Goal: Transaction & Acquisition: Obtain resource

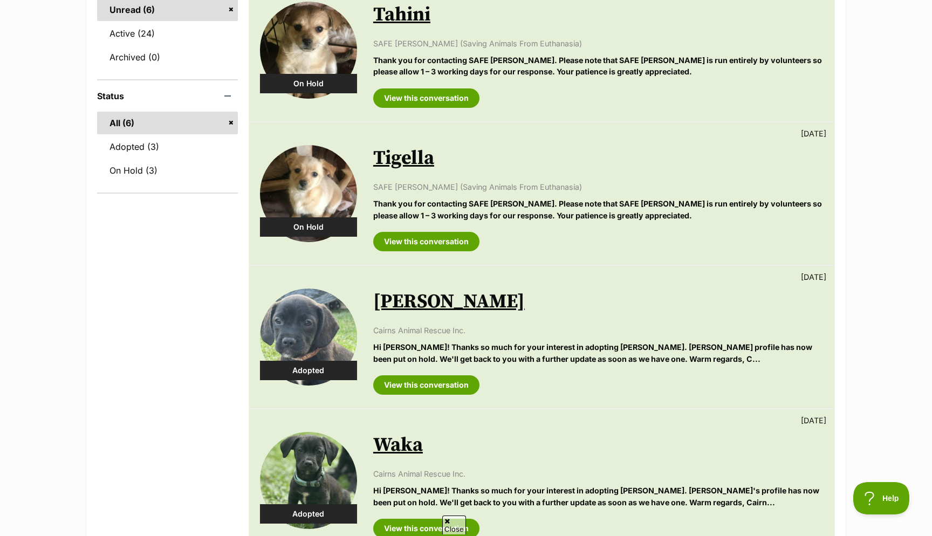
scroll to position [209, 0]
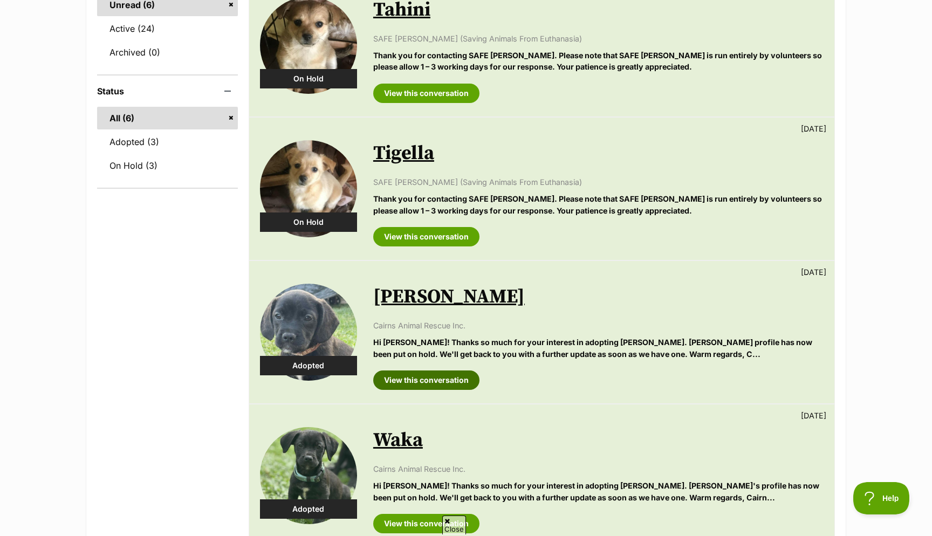
click at [435, 383] on link "View this conversation" at bounding box center [426, 379] width 106 height 19
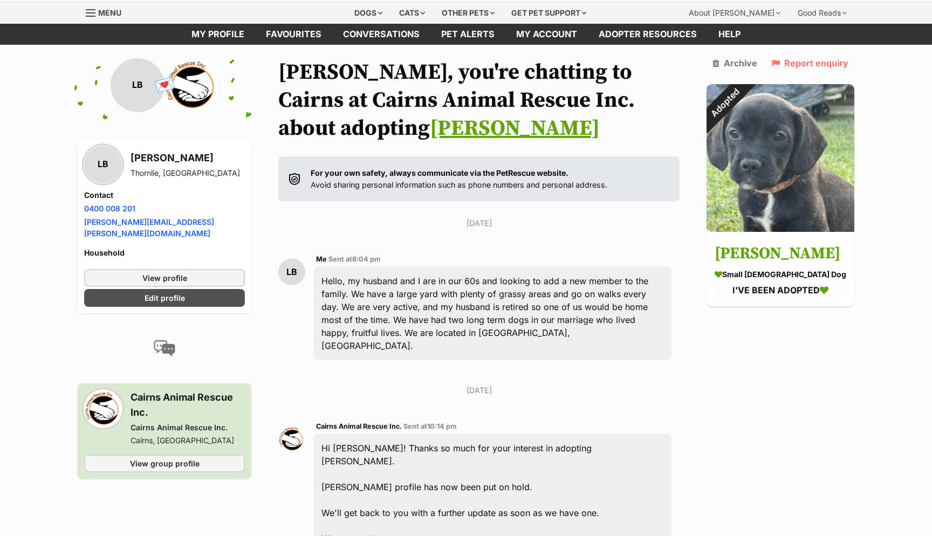
scroll to position [27, 0]
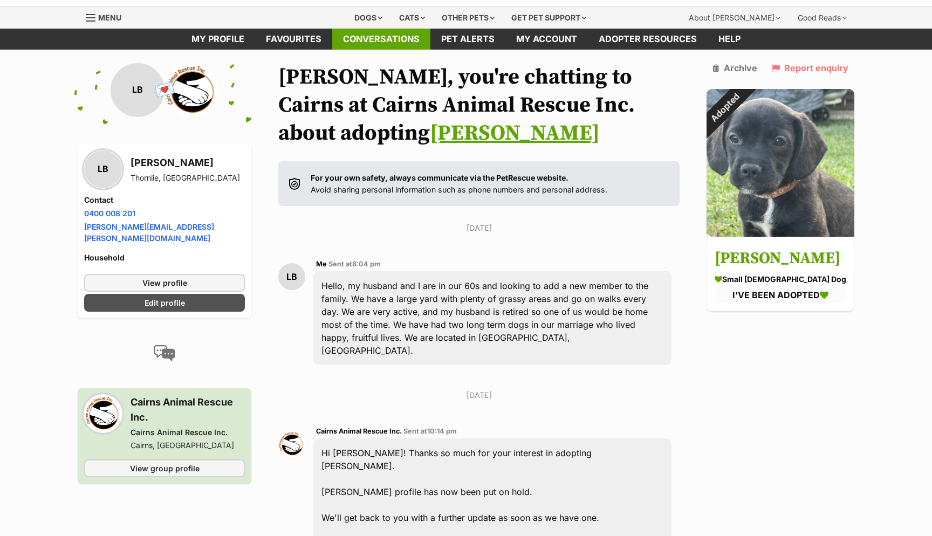
click at [371, 41] on link "Conversations" at bounding box center [381, 39] width 98 height 21
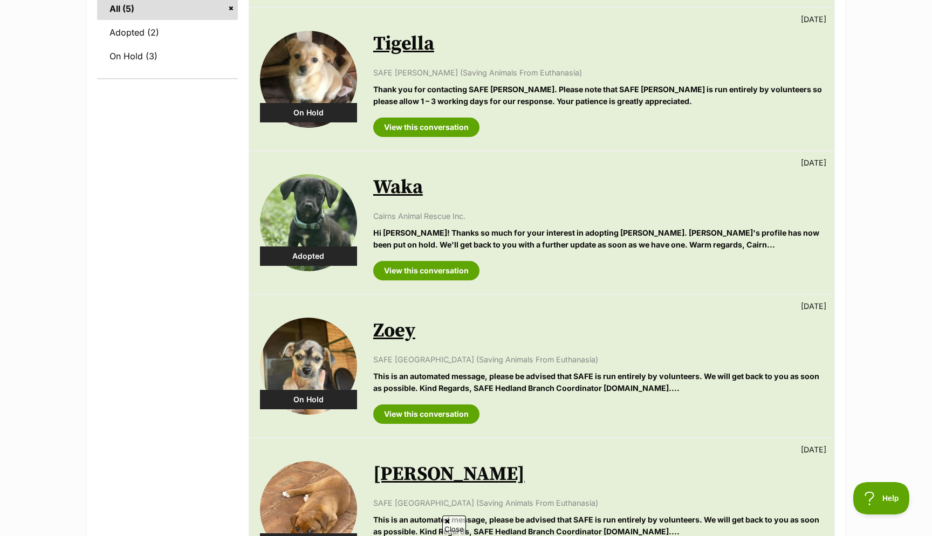
scroll to position [322, 0]
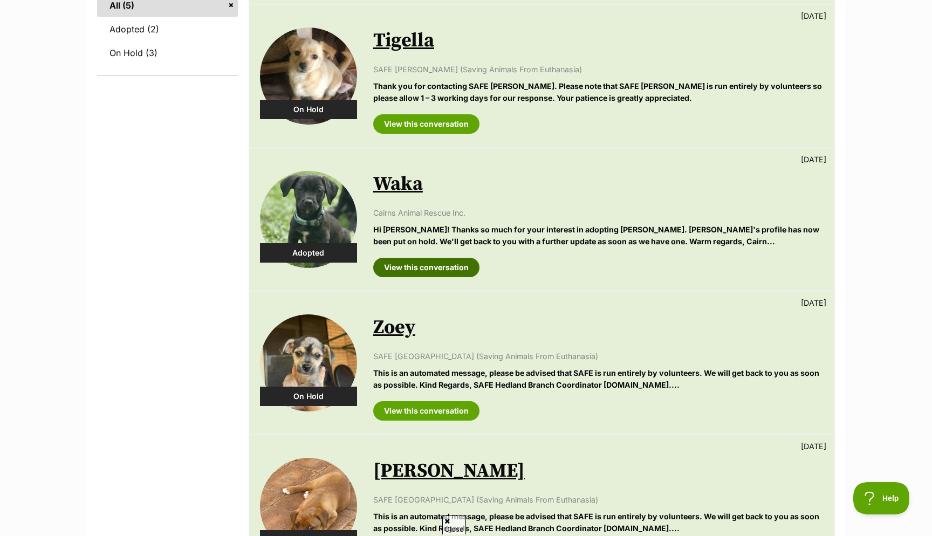
click at [418, 274] on link "View this conversation" at bounding box center [426, 267] width 106 height 19
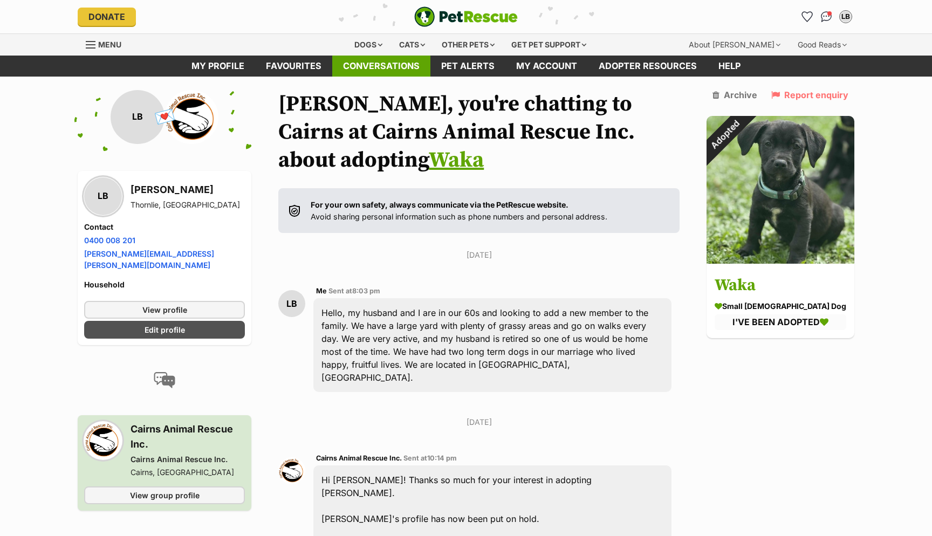
click at [396, 69] on link "Conversations" at bounding box center [381, 66] width 98 height 21
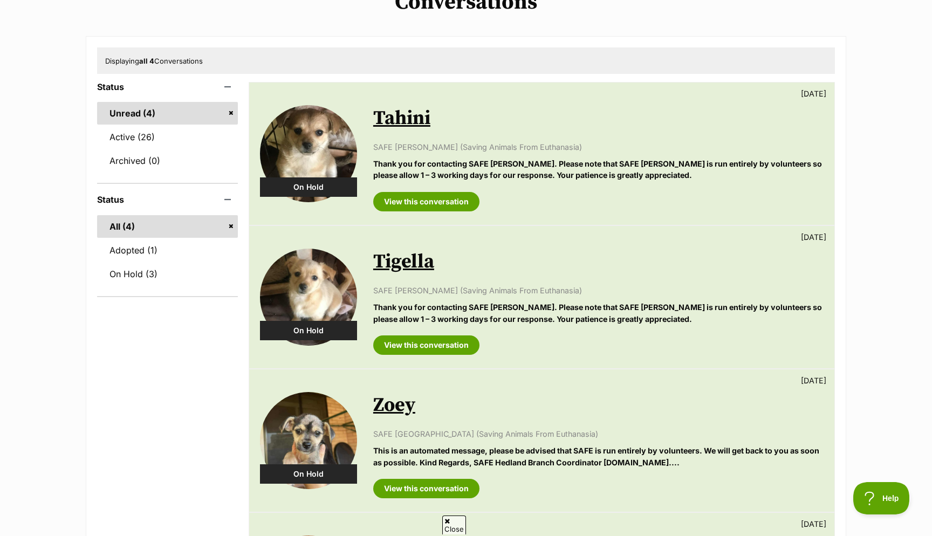
scroll to position [99, 0]
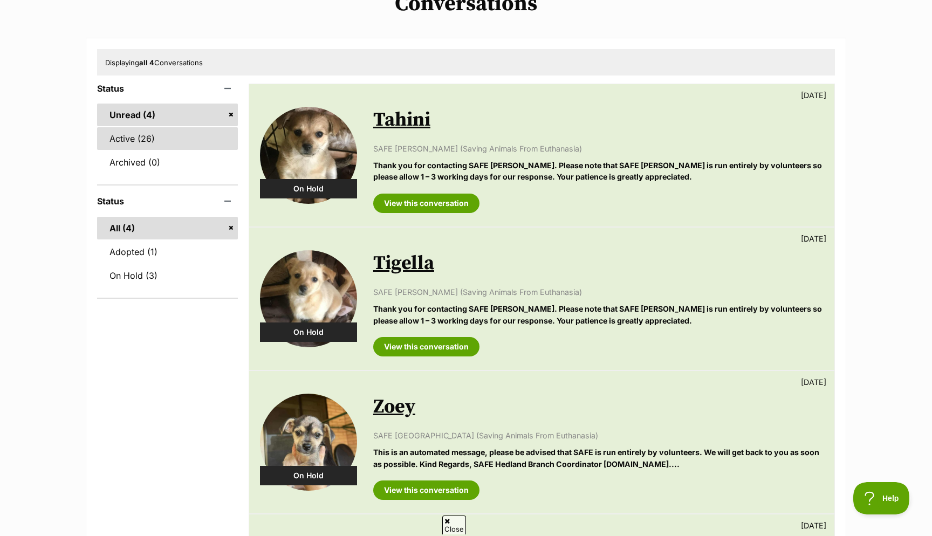
click at [162, 144] on link "Active (26)" at bounding box center [167, 138] width 141 height 23
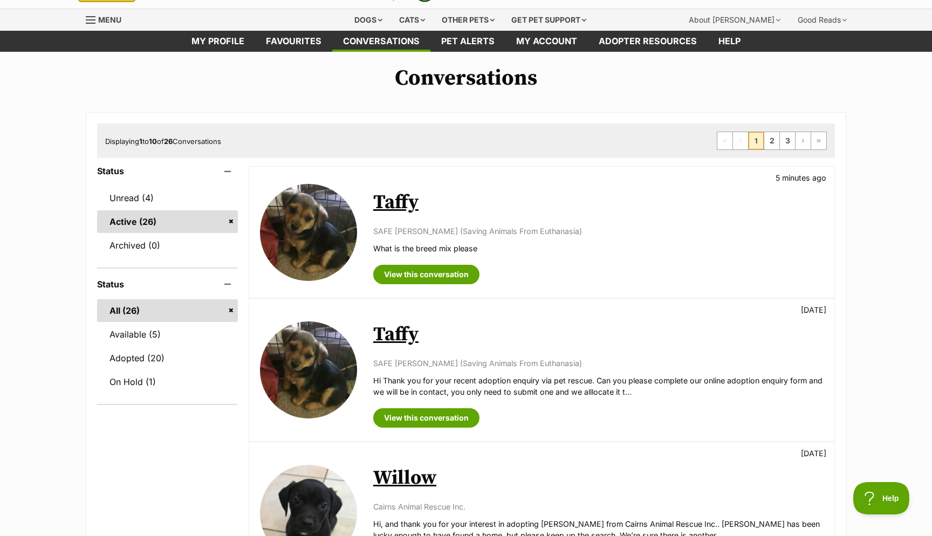
scroll to position [26, 0]
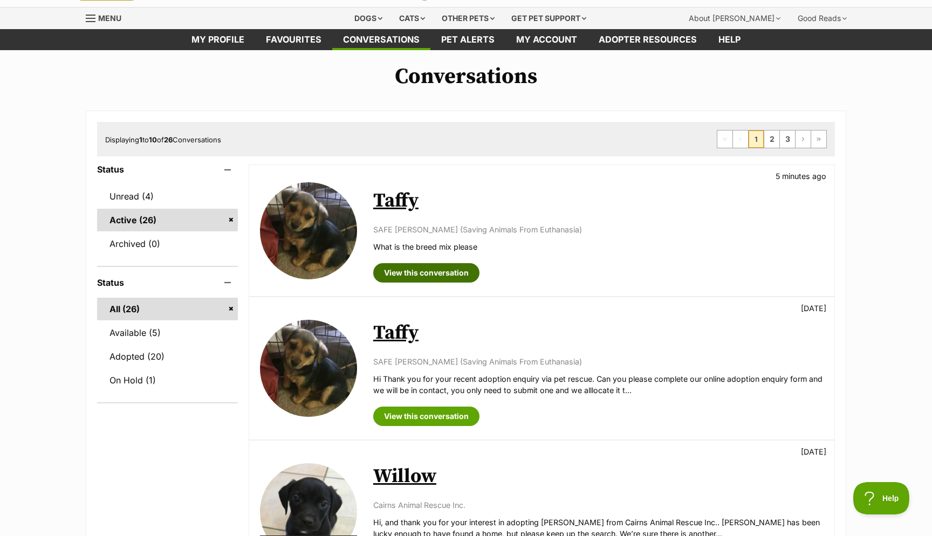
click at [439, 276] on link "View this conversation" at bounding box center [426, 272] width 106 height 19
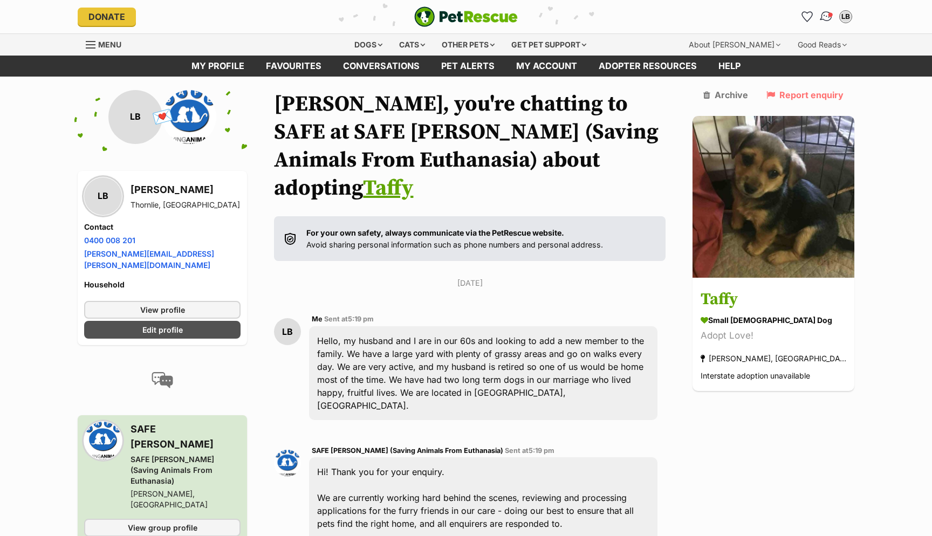
click at [826, 19] on img "Conversations" at bounding box center [826, 17] width 15 height 14
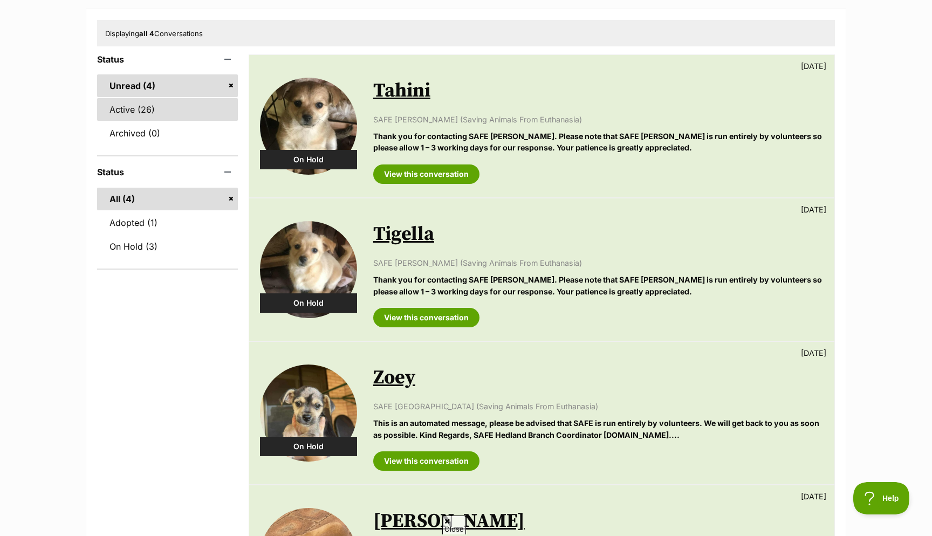
click at [161, 121] on link "Active (26)" at bounding box center [167, 109] width 141 height 23
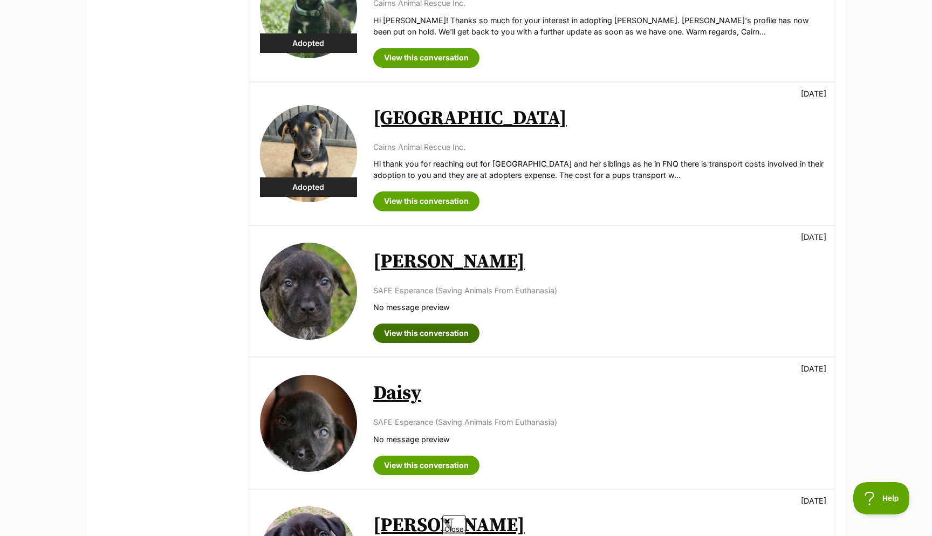
scroll to position [885, 0]
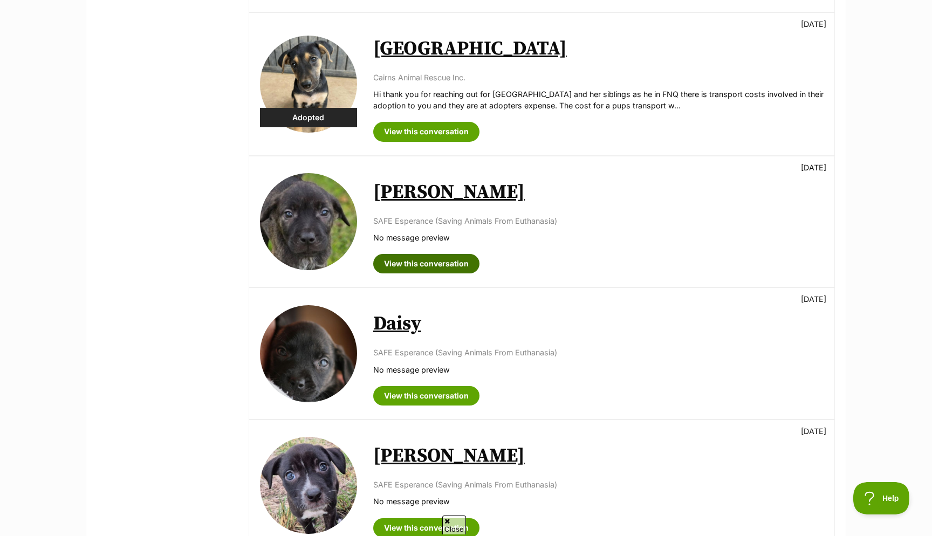
click at [445, 265] on link "View this conversation" at bounding box center [426, 263] width 106 height 19
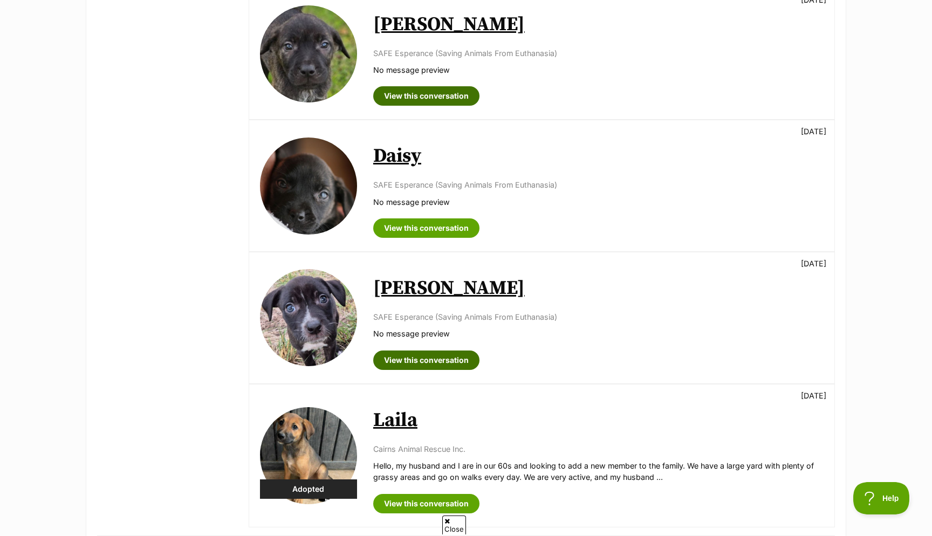
scroll to position [1054, 0]
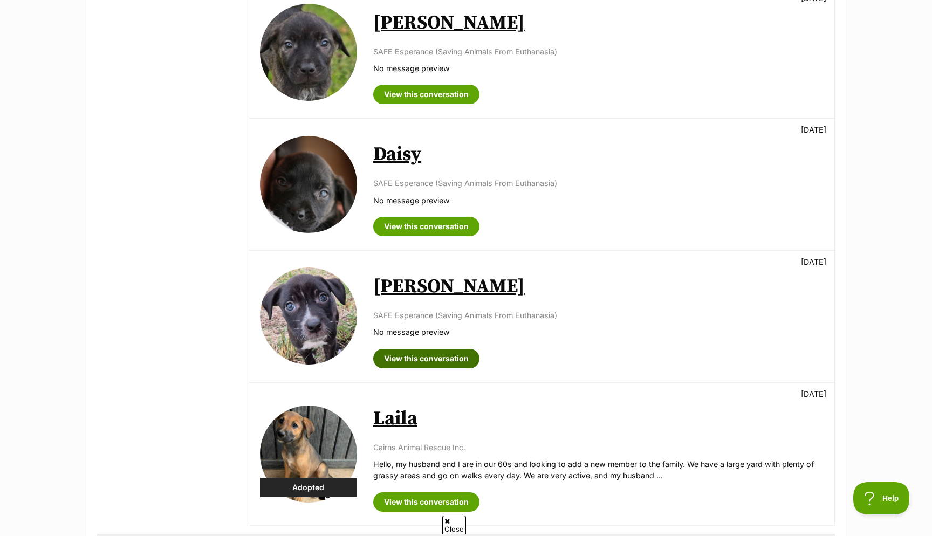
click at [397, 357] on link "View this conversation" at bounding box center [426, 358] width 106 height 19
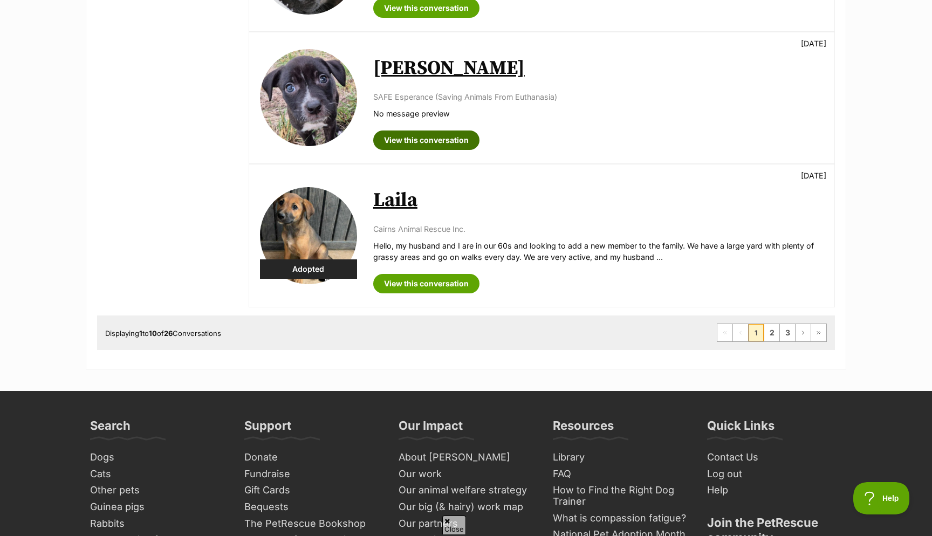
scroll to position [1258, 0]
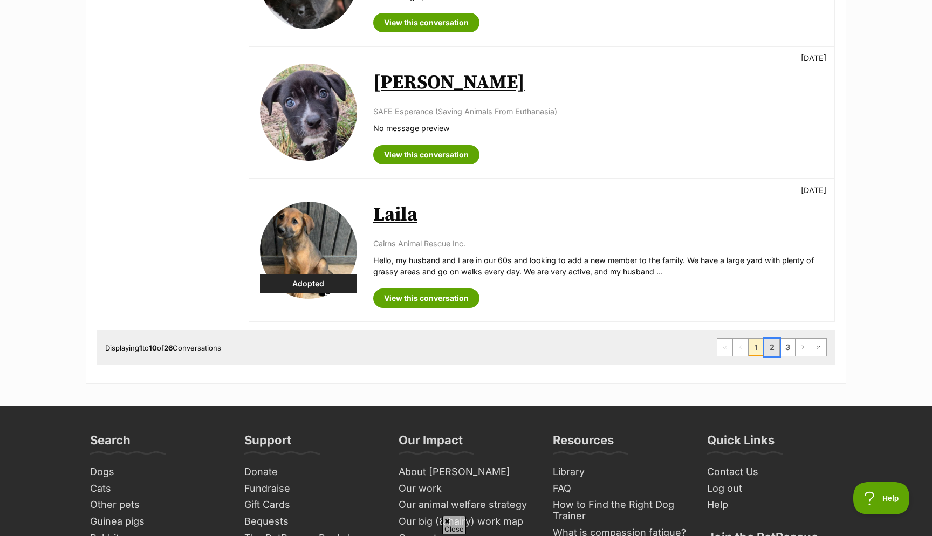
click at [771, 351] on link "2" at bounding box center [771, 347] width 15 height 17
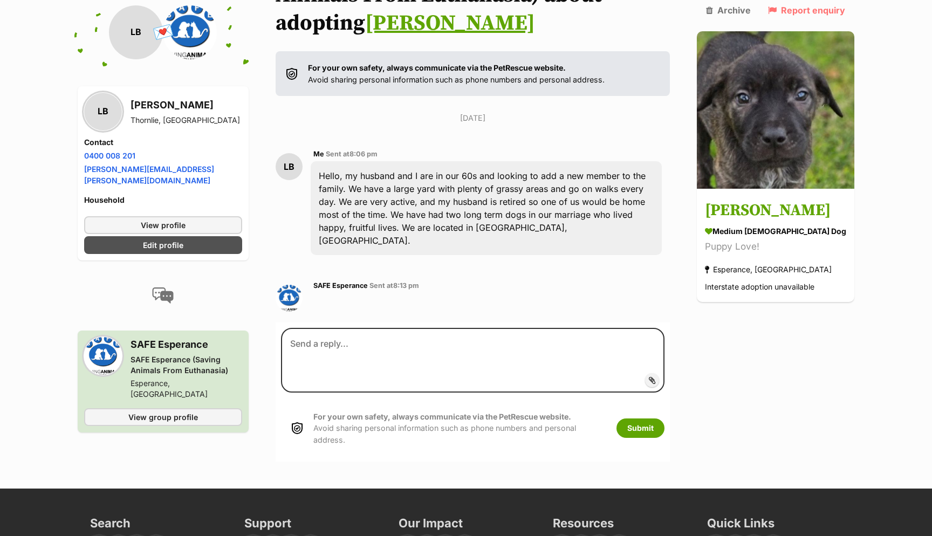
scroll to position [163, 0]
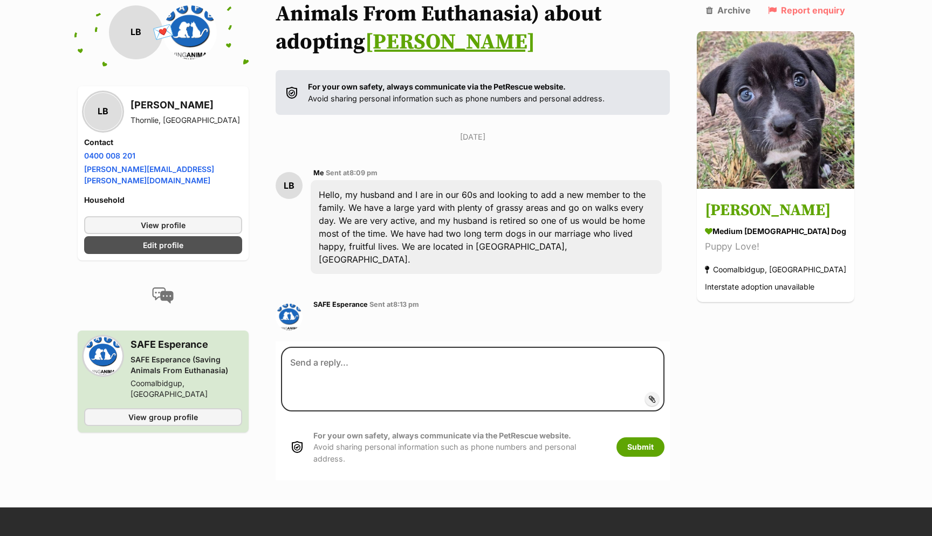
scroll to position [141, 0]
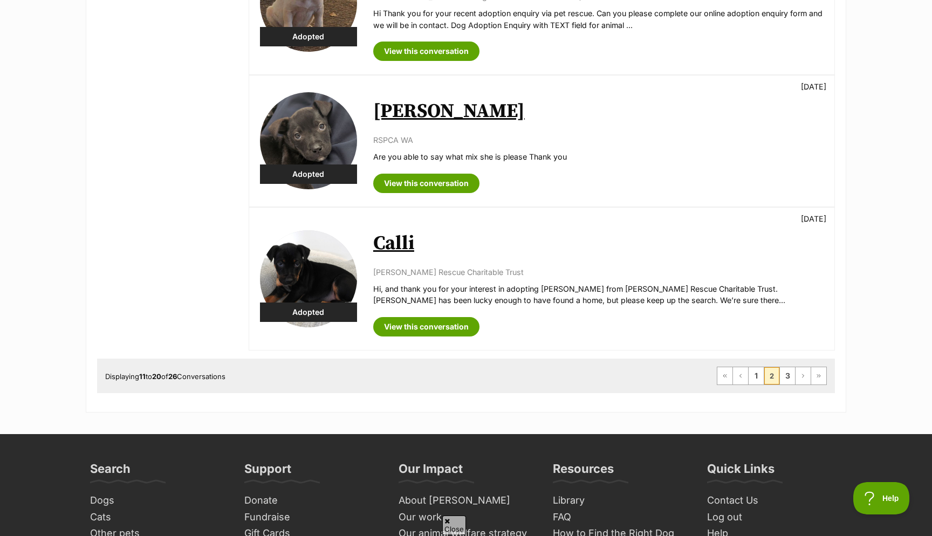
scroll to position [1264, 0]
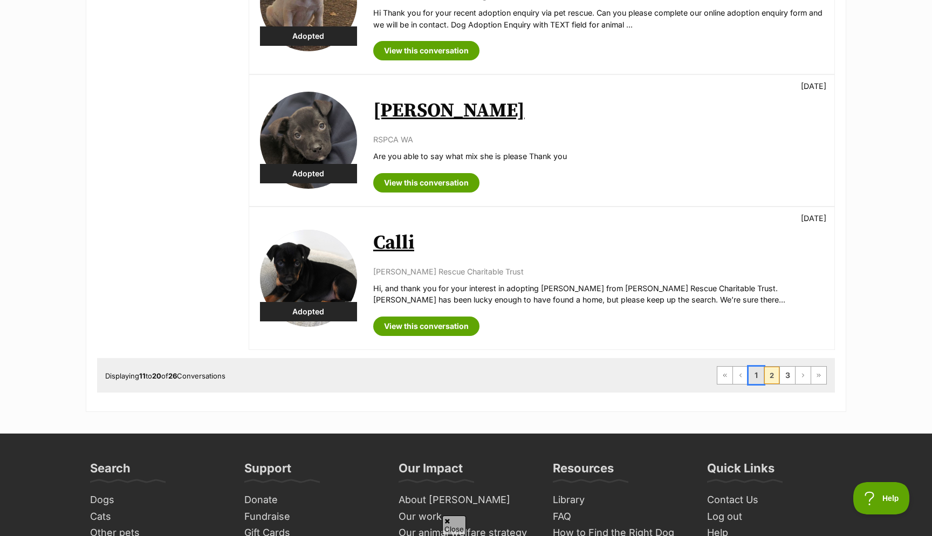
click at [755, 376] on link "1" at bounding box center [755, 375] width 15 height 17
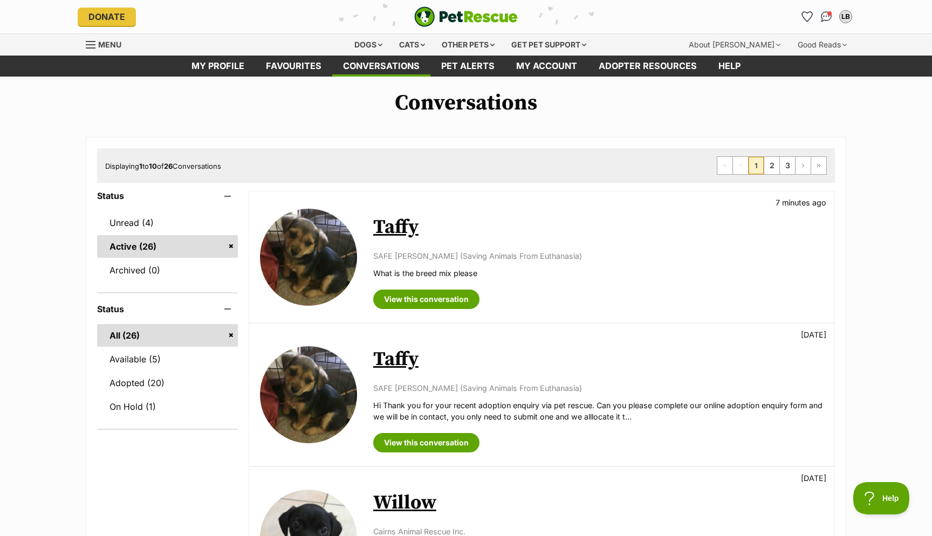
click at [301, 229] on img at bounding box center [308, 257] width 97 height 97
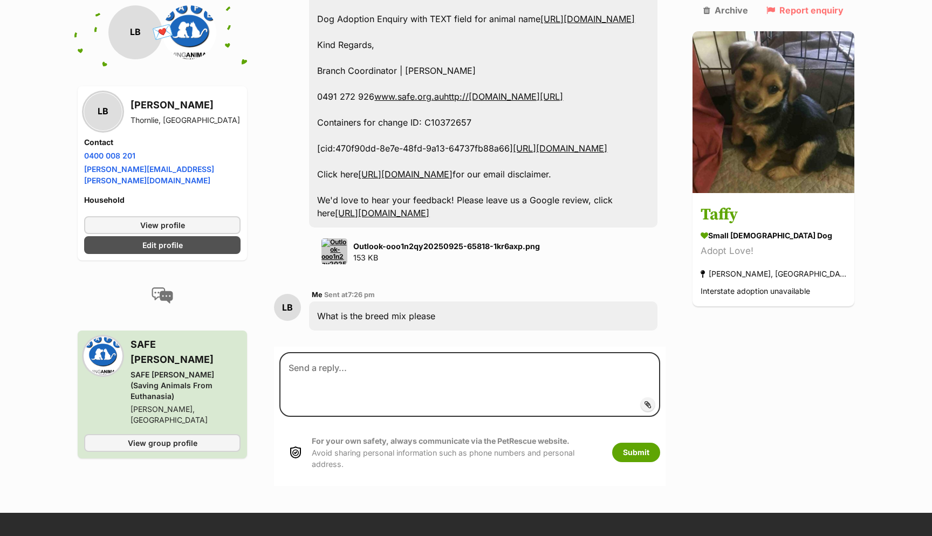
scroll to position [850, 0]
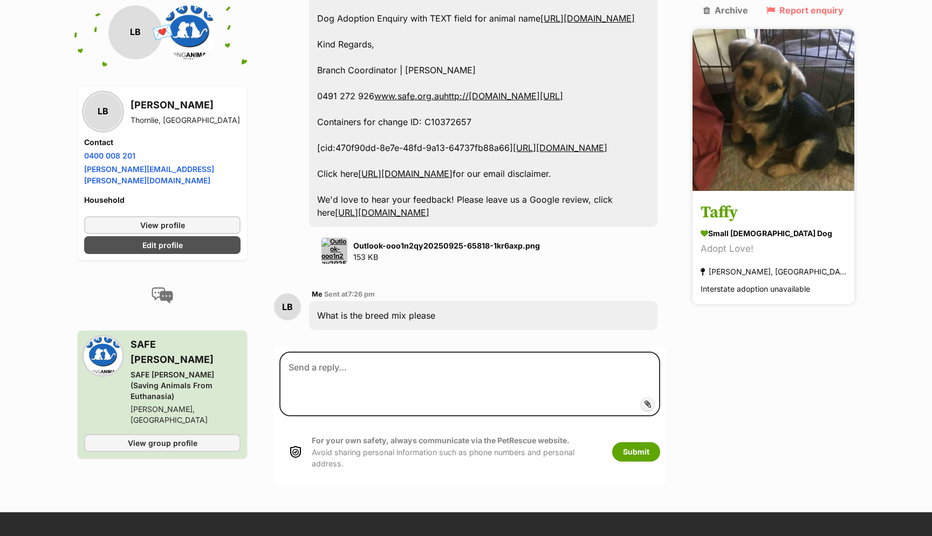
click at [754, 201] on h3 "Taffy" at bounding box center [773, 213] width 146 height 24
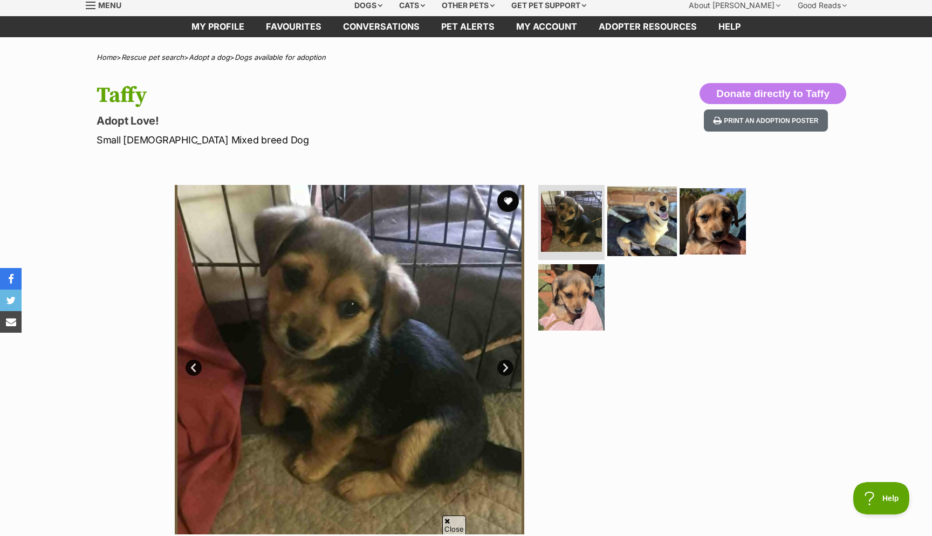
click at [625, 221] on img at bounding box center [642, 221] width 70 height 70
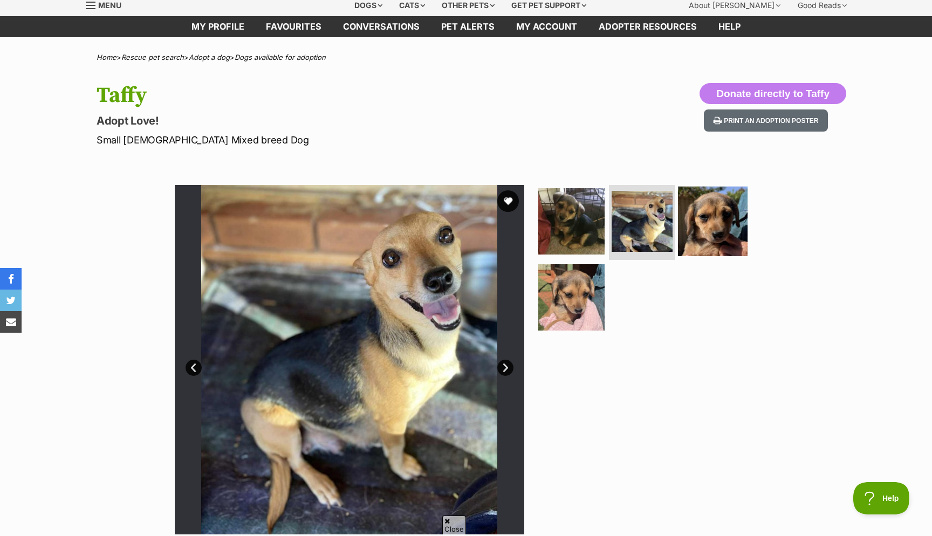
click at [733, 220] on img at bounding box center [713, 221] width 70 height 70
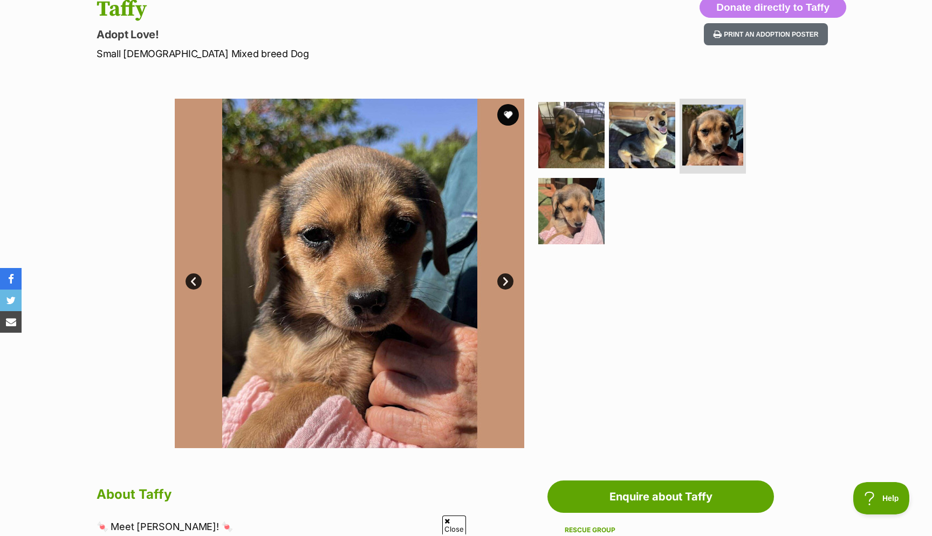
scroll to position [142, 0]
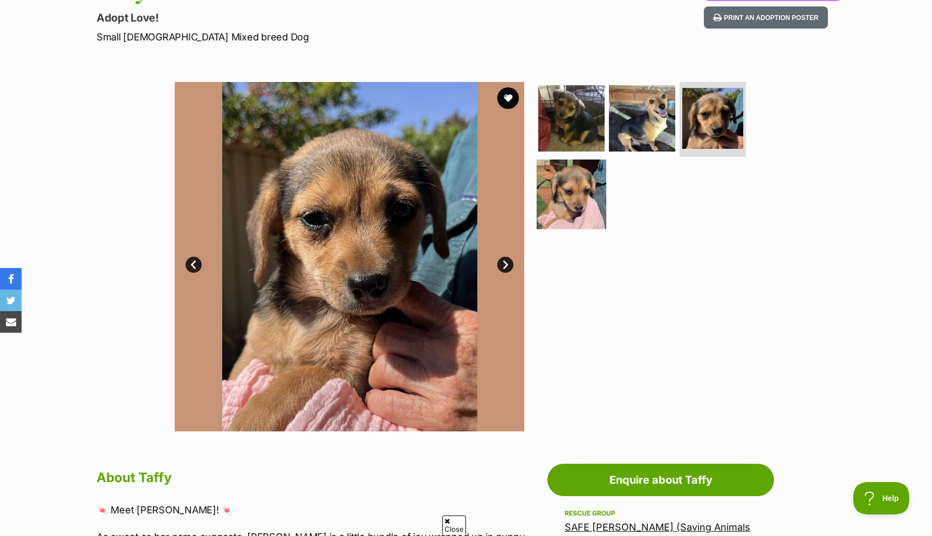
click at [555, 216] on img at bounding box center [571, 195] width 70 height 70
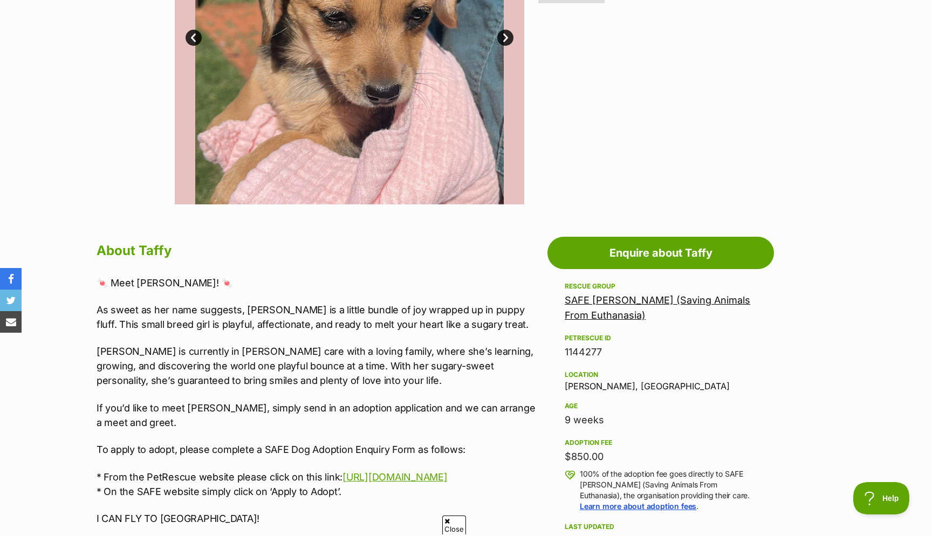
scroll to position [0, 0]
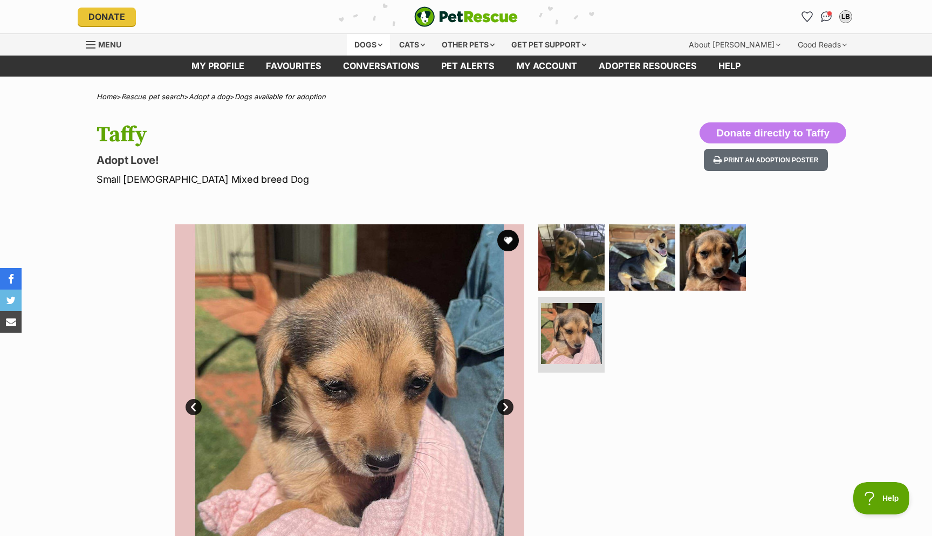
click at [366, 44] on div "Dogs" at bounding box center [368, 45] width 43 height 22
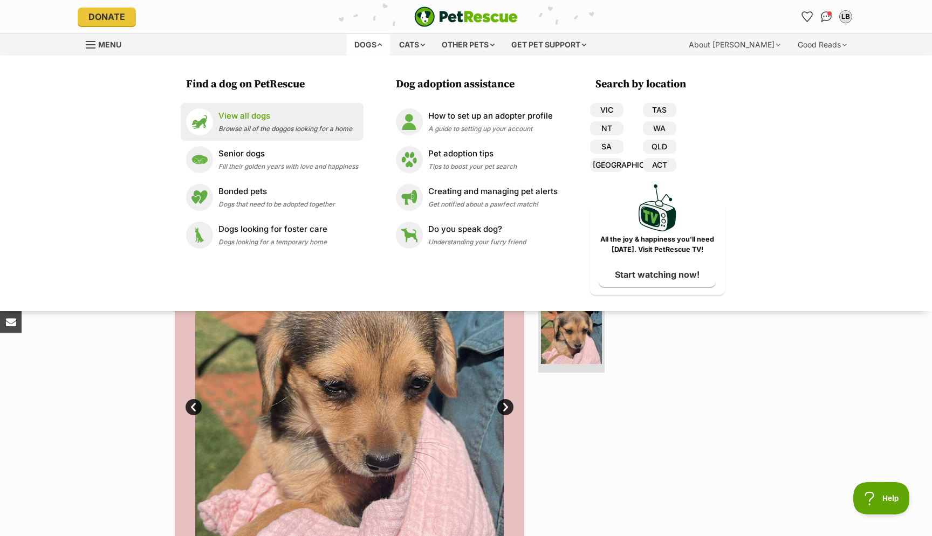
click at [244, 126] on span "Browse all of the doggos looking for a home" at bounding box center [285, 129] width 134 height 8
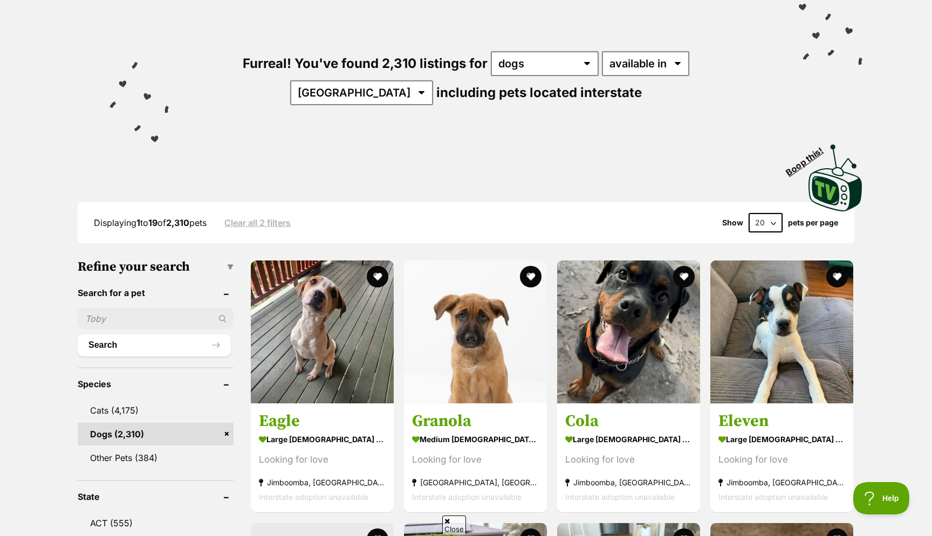
scroll to position [75, 0]
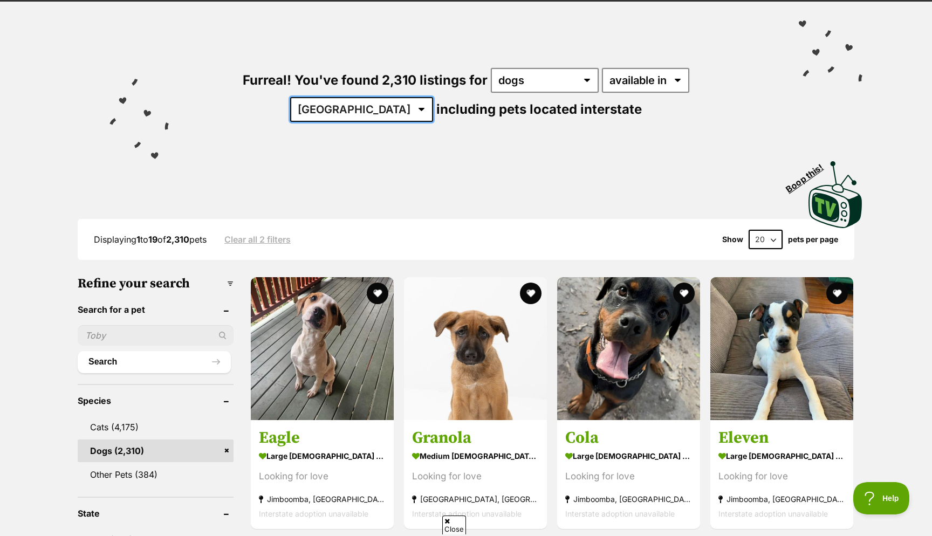
select select "WA"
click option "WA" at bounding box center [0, 0] width 0 height 0
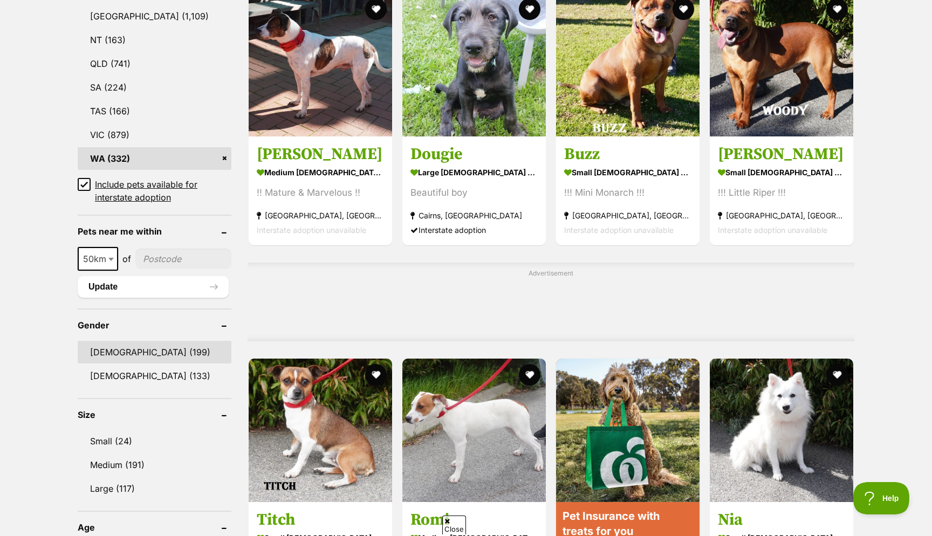
scroll to position [640, 0]
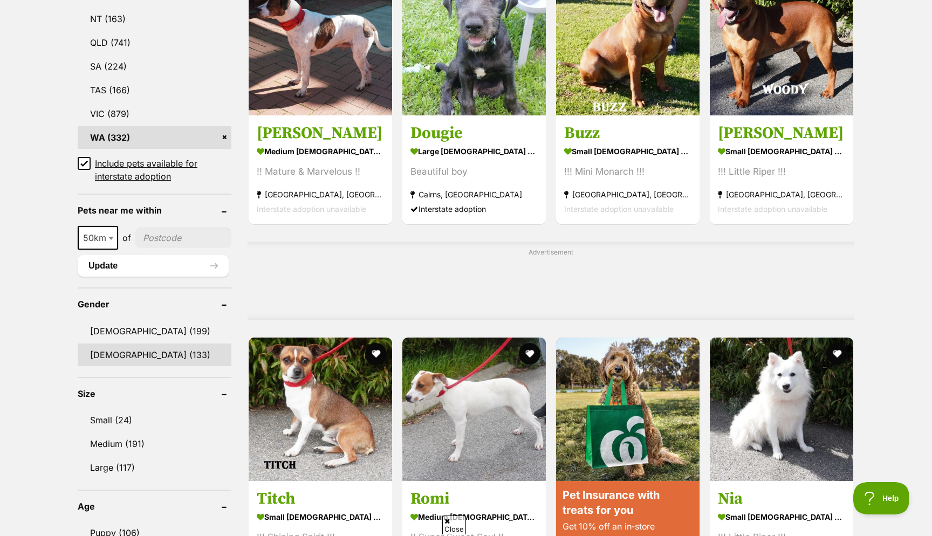
click at [120, 359] on link "Female (133)" at bounding box center [155, 354] width 154 height 23
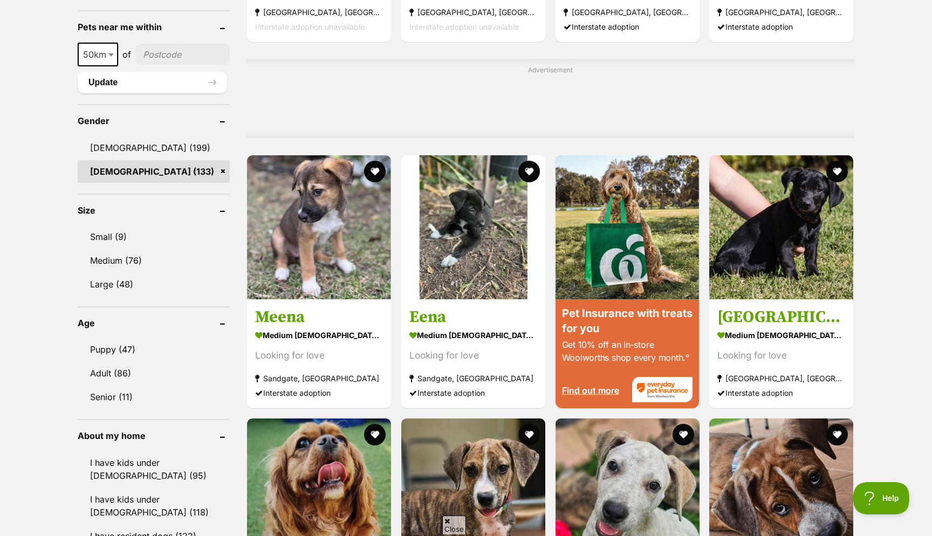
scroll to position [841, 0]
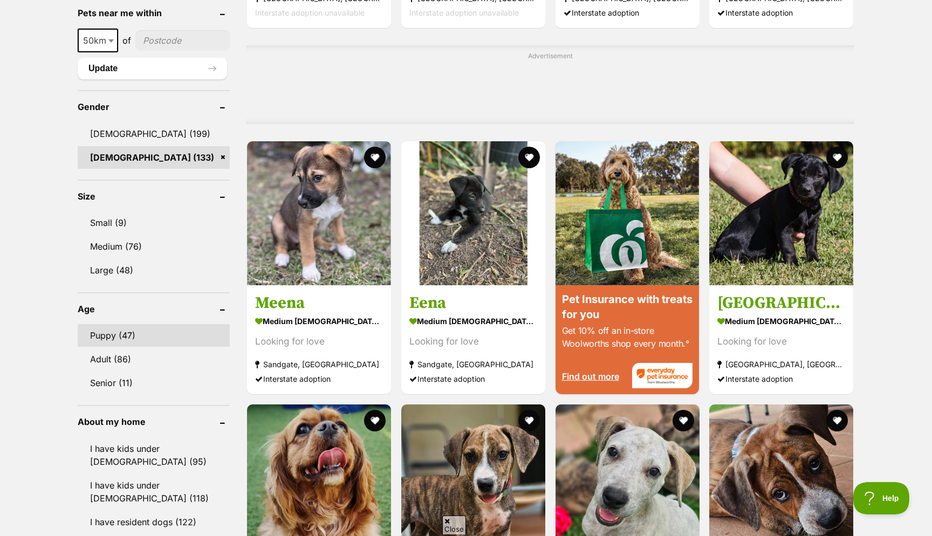
click at [125, 340] on link "Puppy (47)" at bounding box center [154, 335] width 152 height 23
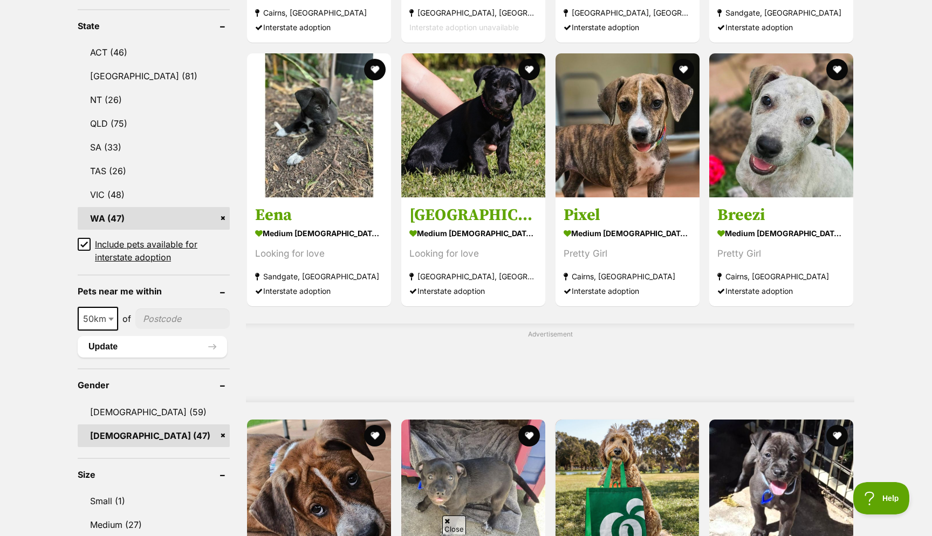
scroll to position [625, 0]
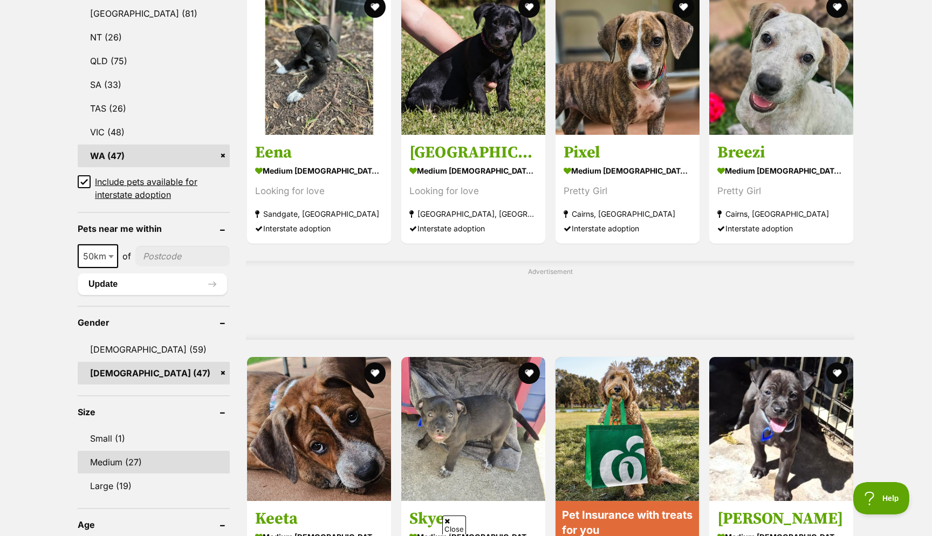
click at [110, 469] on link "Medium (27)" at bounding box center [154, 462] width 152 height 23
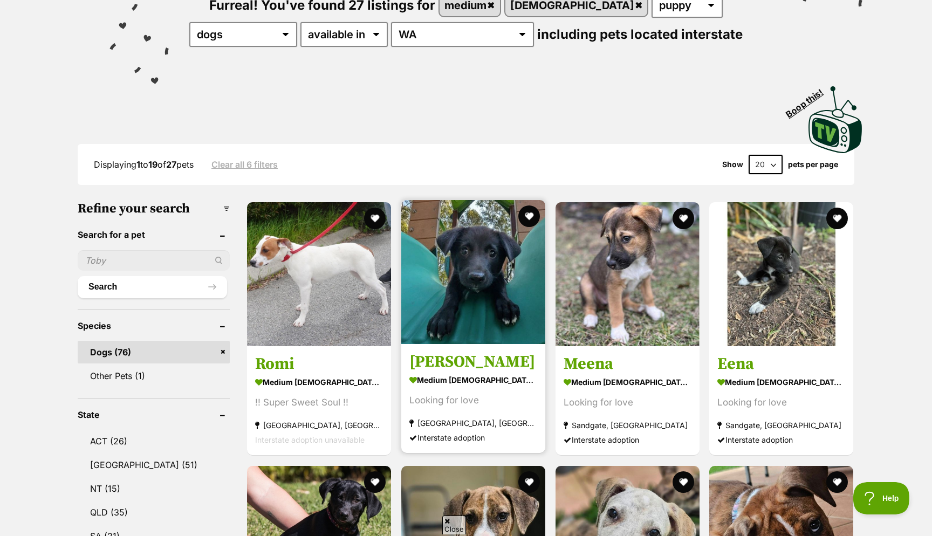
click at [455, 259] on img at bounding box center [473, 272] width 144 height 144
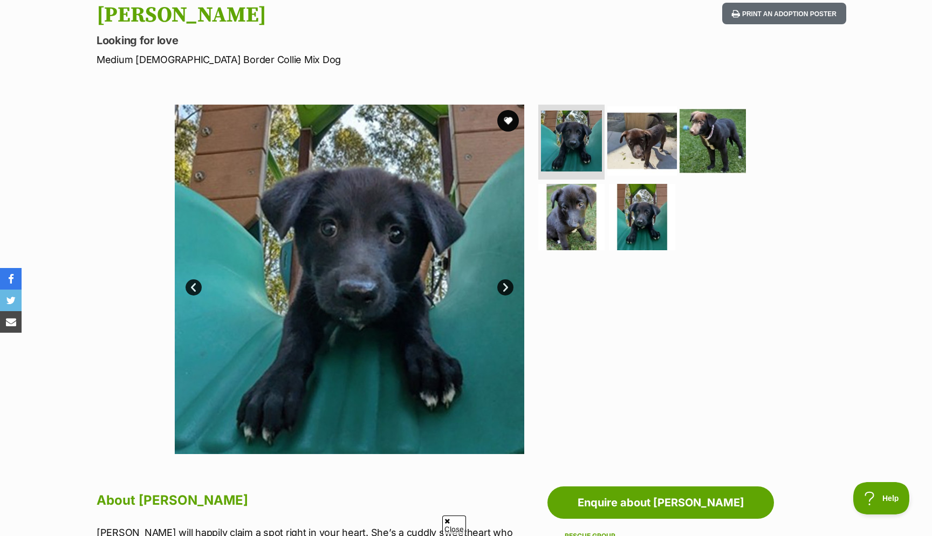
click at [635, 152] on img at bounding box center [642, 141] width 70 height 70
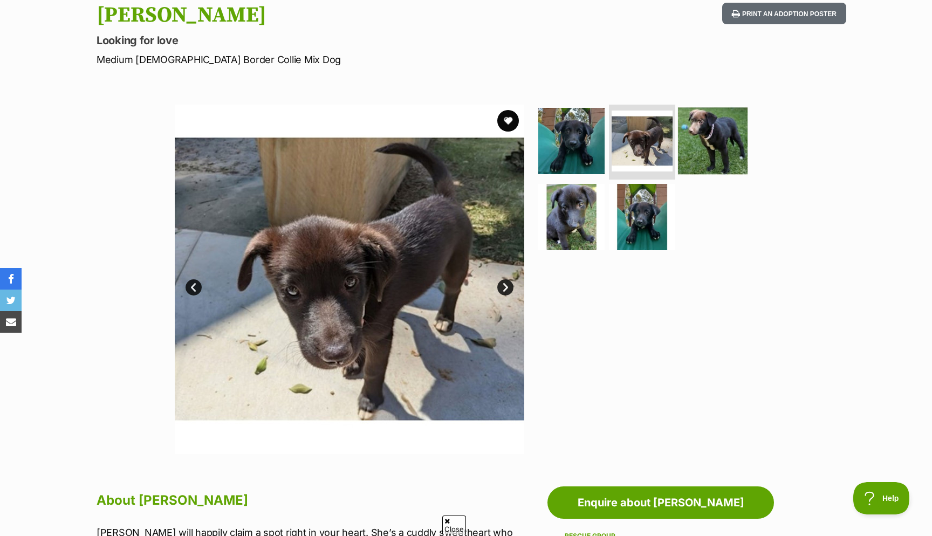
click at [714, 140] on img at bounding box center [713, 141] width 70 height 70
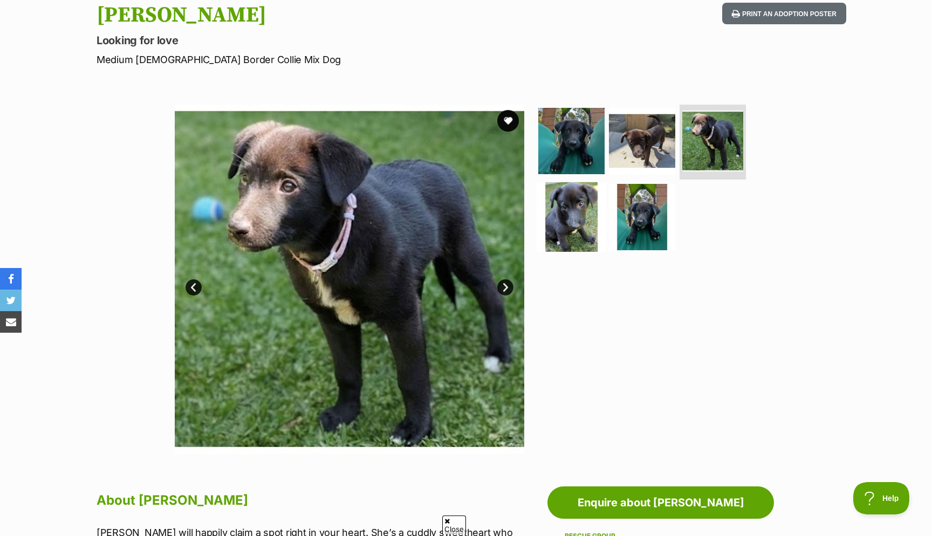
click at [582, 216] on img at bounding box center [571, 217] width 70 height 70
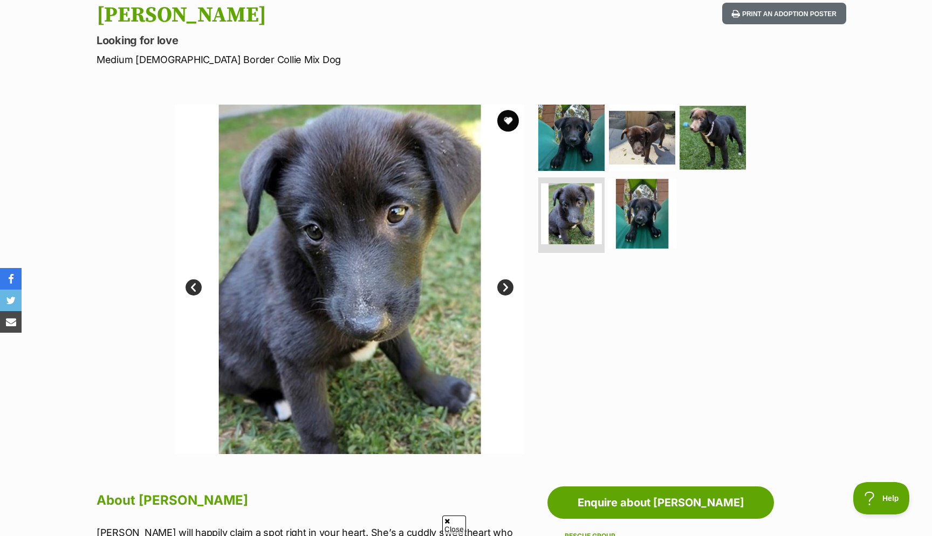
click at [634, 214] on img at bounding box center [642, 214] width 70 height 70
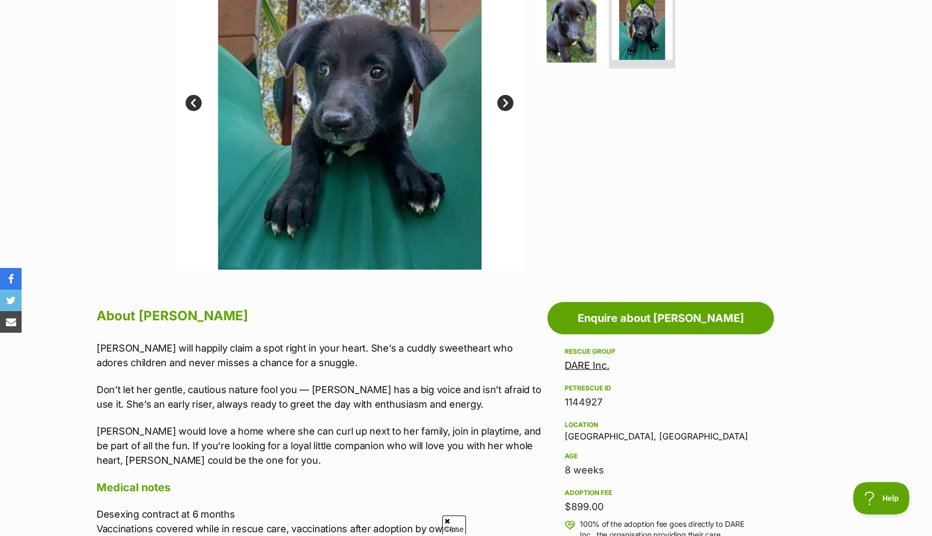
scroll to position [394, 0]
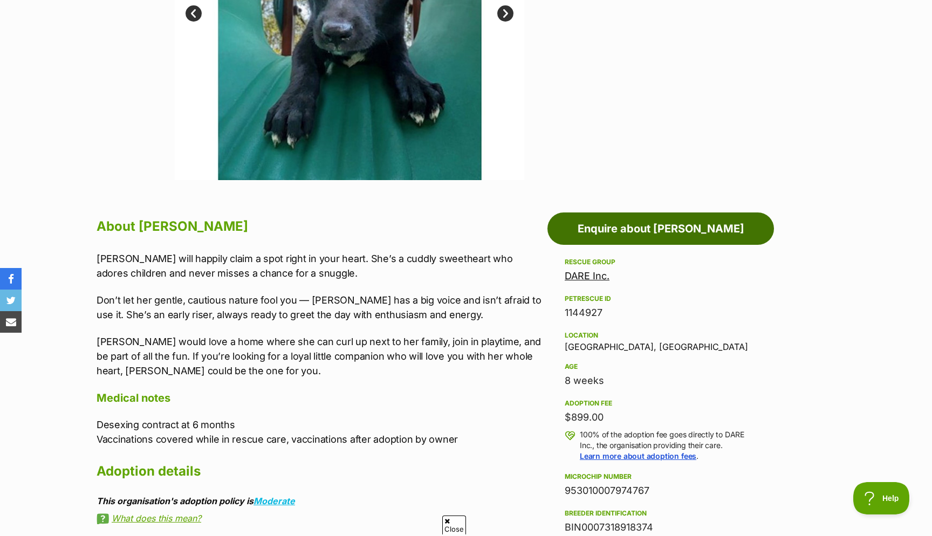
click at [606, 236] on link "Enquire about Mina" at bounding box center [660, 228] width 226 height 32
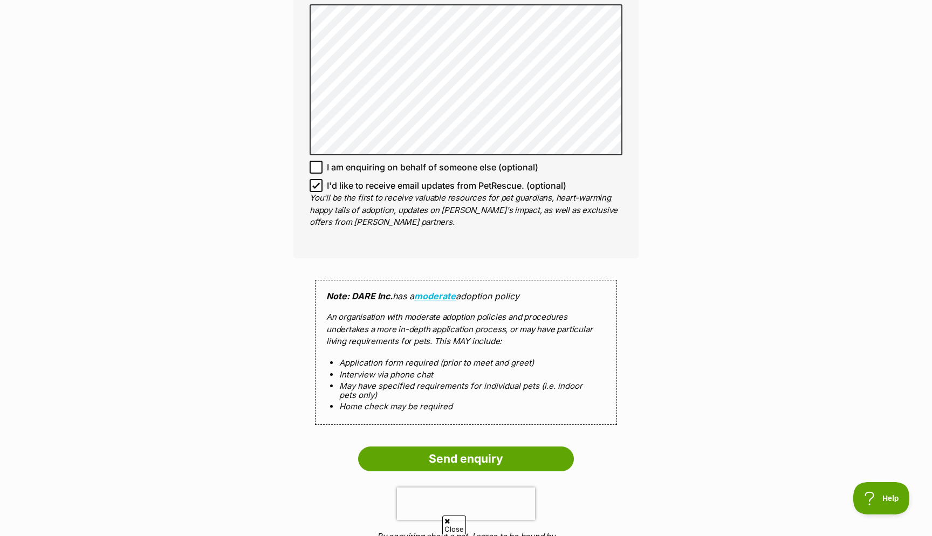
scroll to position [720, 0]
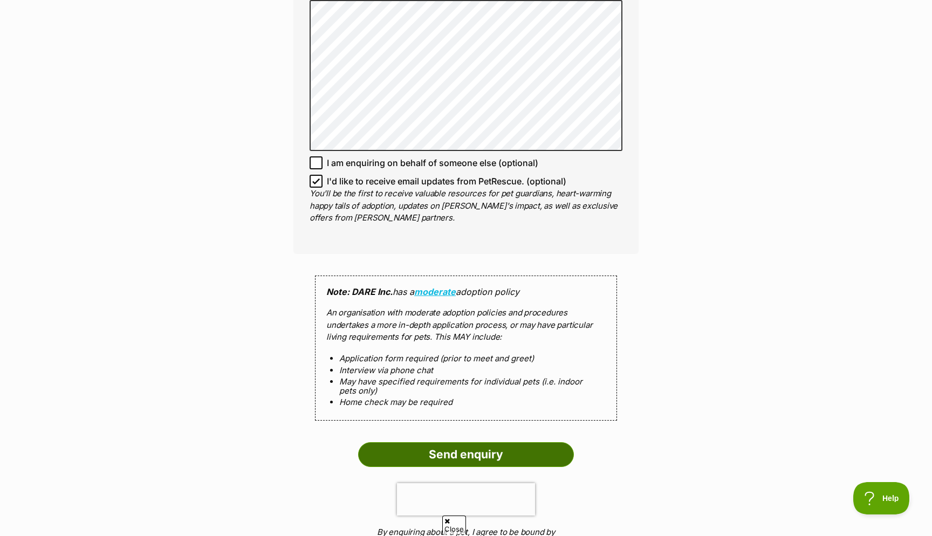
click at [429, 454] on input "Send enquiry" at bounding box center [466, 454] width 216 height 25
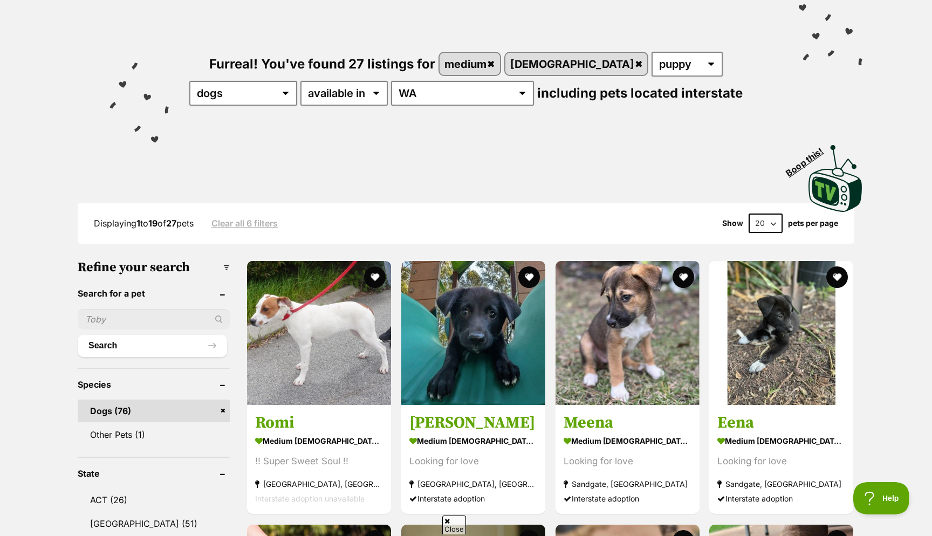
scroll to position [215, 0]
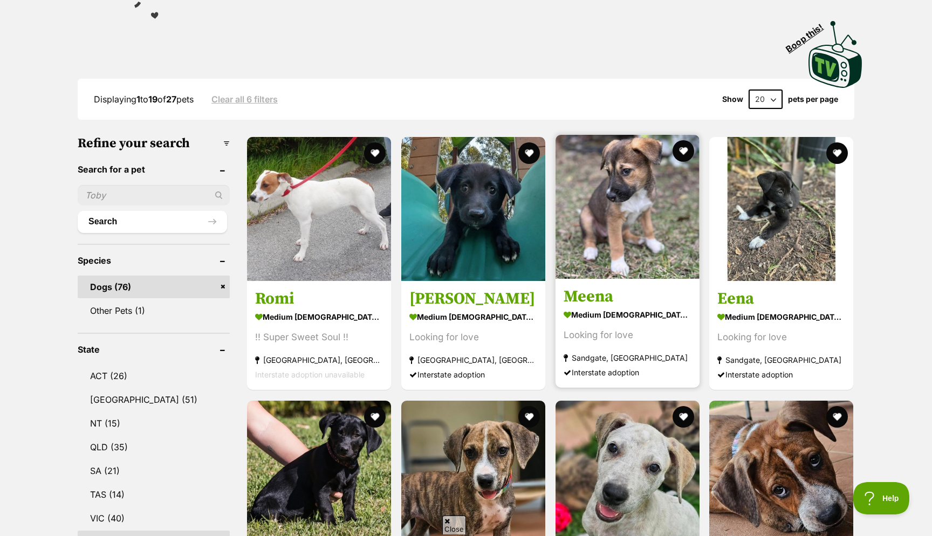
click at [614, 228] on img at bounding box center [627, 207] width 144 height 144
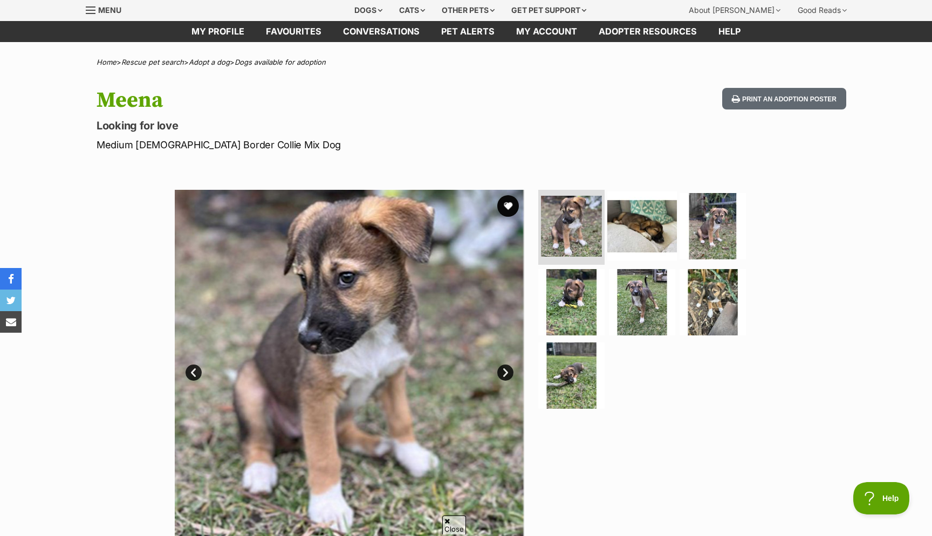
click at [630, 229] on img at bounding box center [642, 226] width 70 height 70
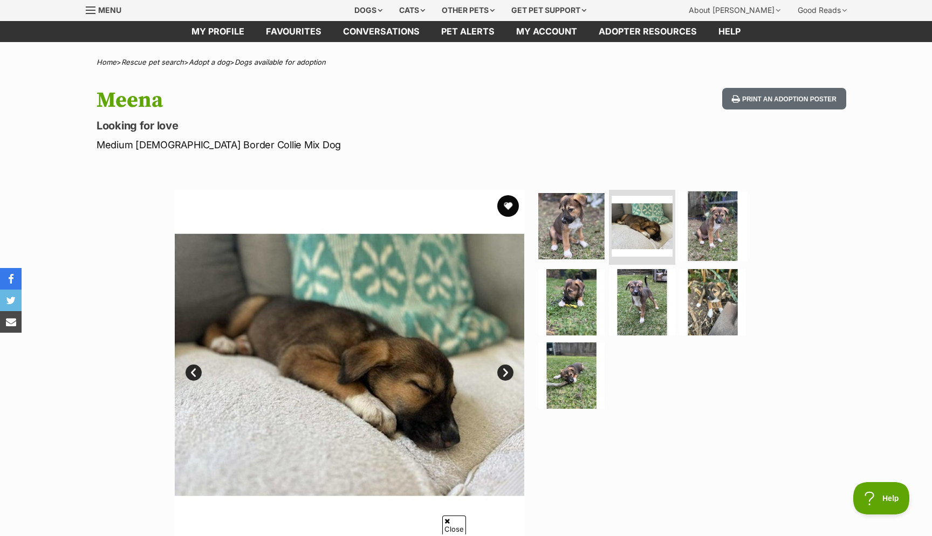
click at [708, 220] on img at bounding box center [713, 226] width 70 height 70
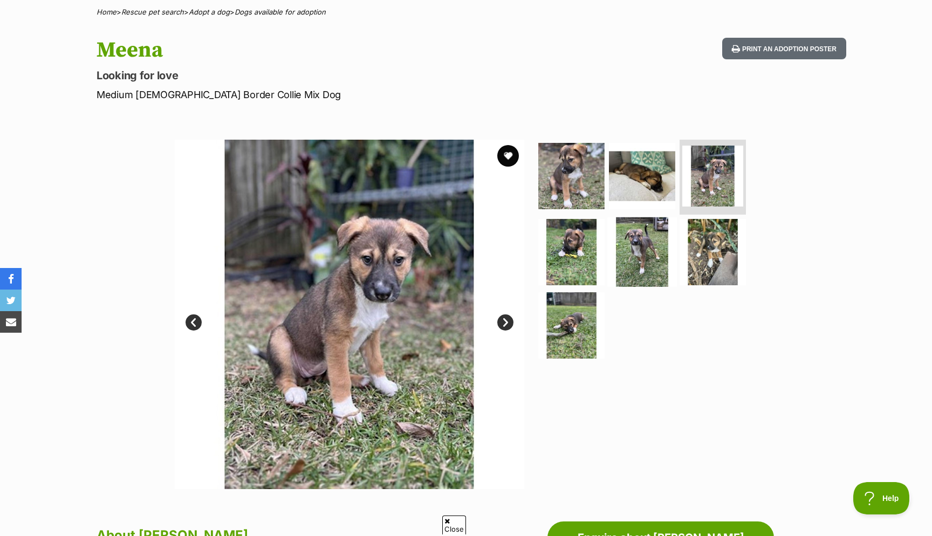
scroll to position [99, 0]
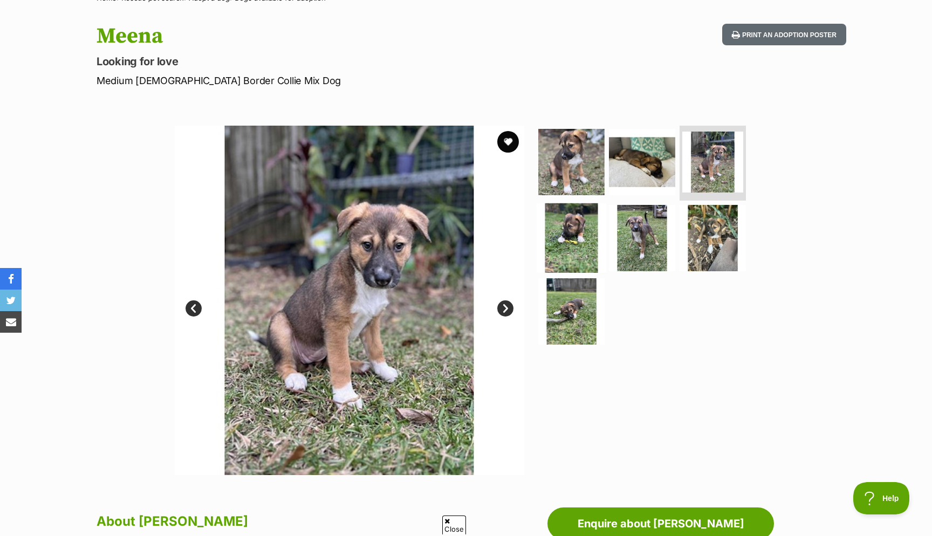
click at [601, 245] on img at bounding box center [571, 238] width 70 height 70
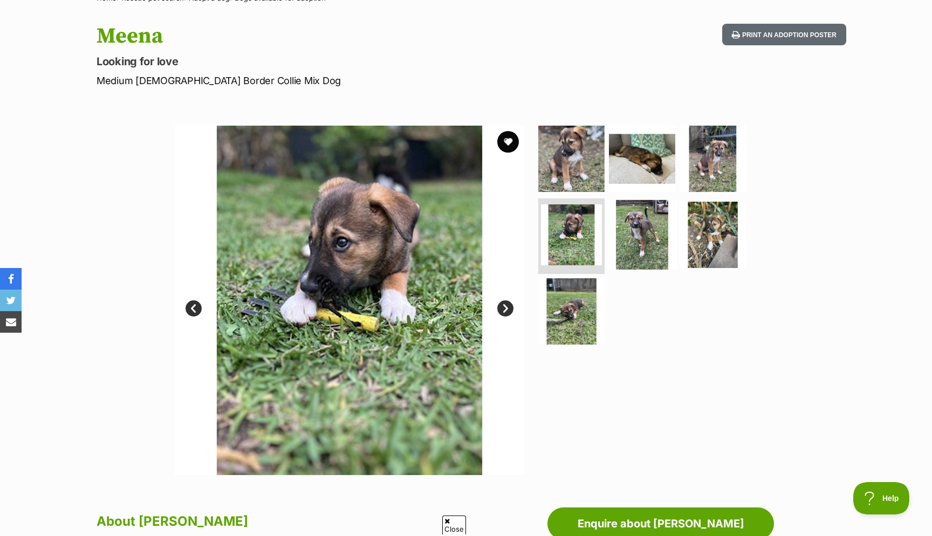
click at [650, 246] on img at bounding box center [642, 235] width 70 height 70
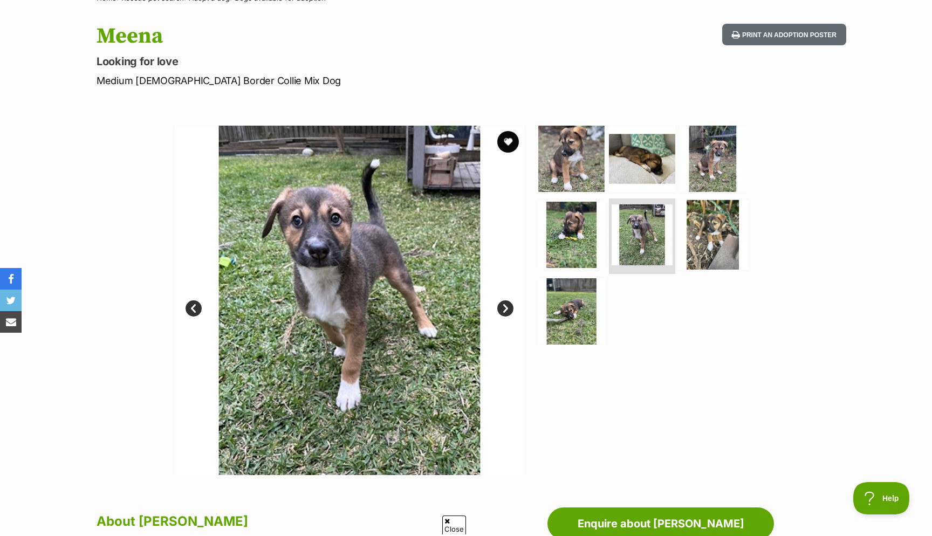
click at [702, 245] on img at bounding box center [713, 235] width 70 height 70
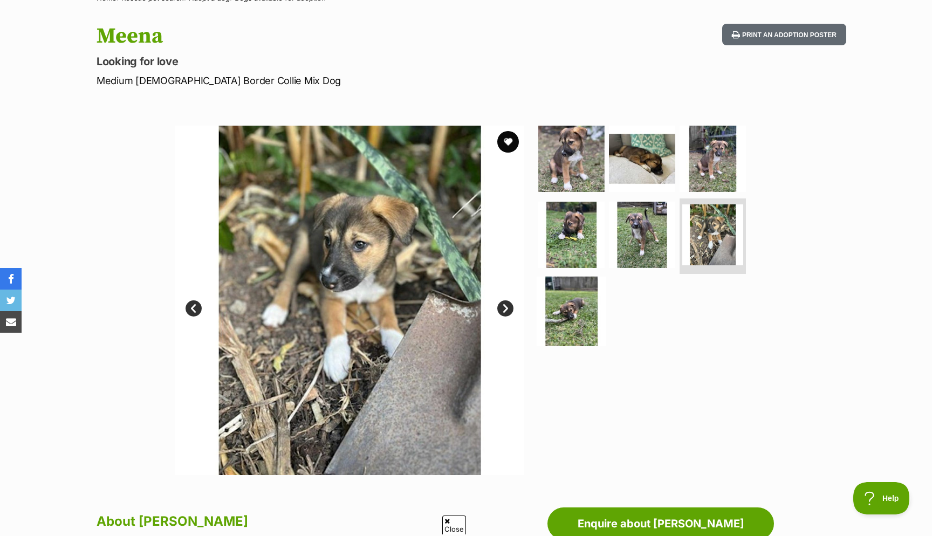
click at [580, 321] on img at bounding box center [571, 312] width 70 height 70
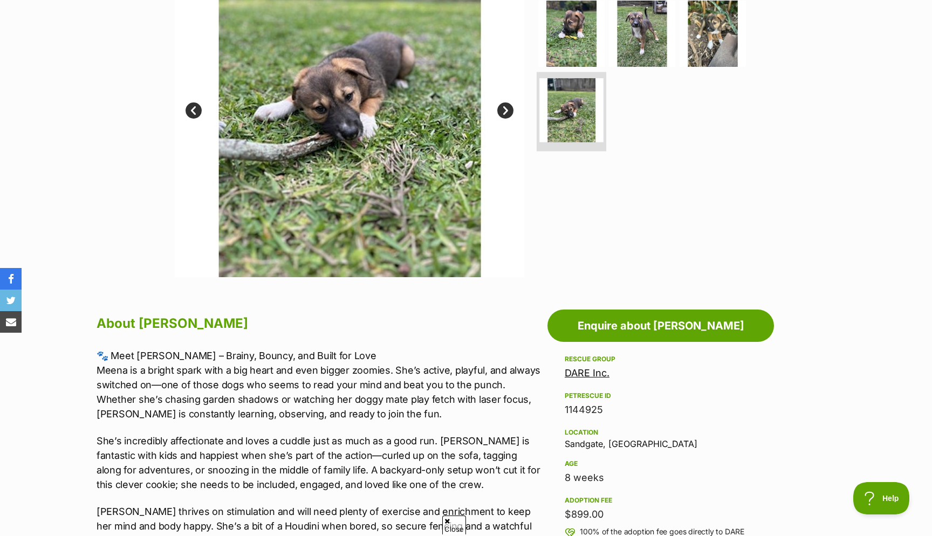
scroll to position [307, 0]
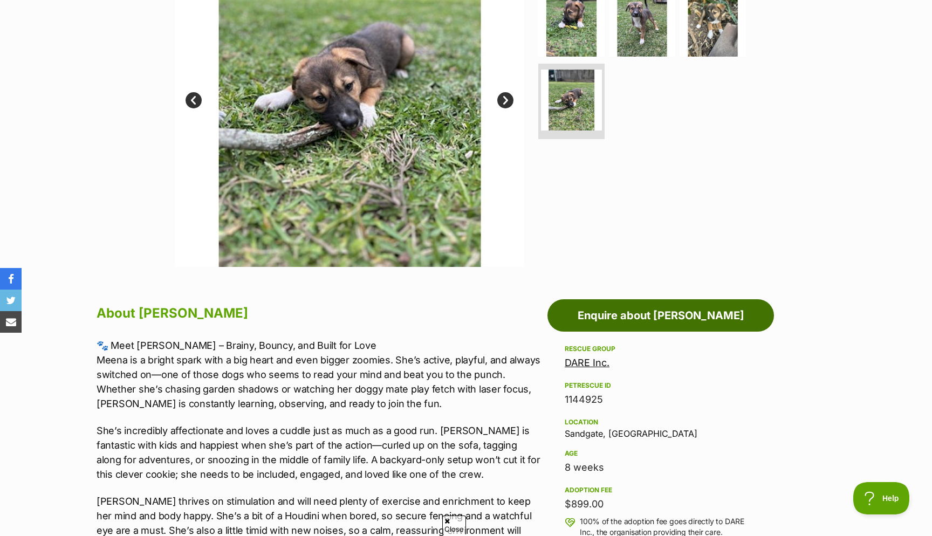
click at [627, 313] on link "Enquire about [PERSON_NAME]" at bounding box center [660, 315] width 226 height 32
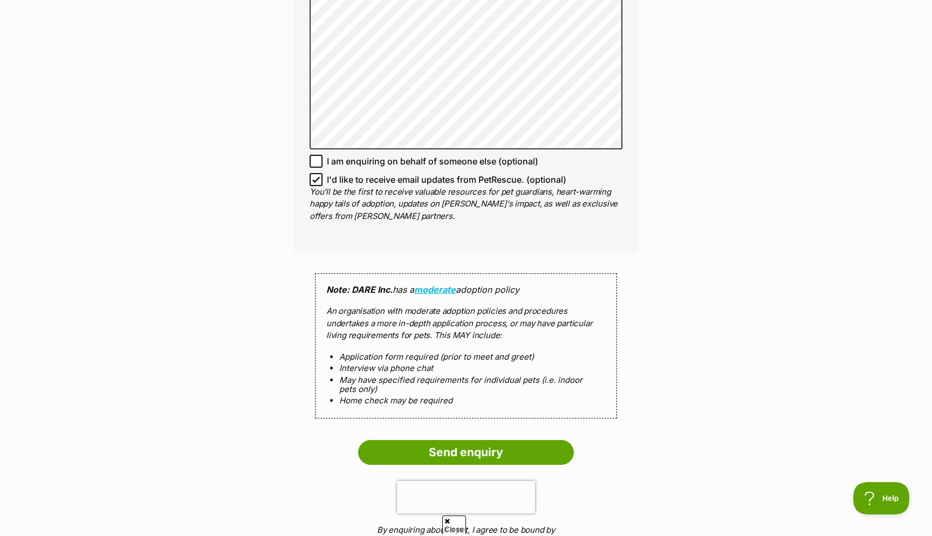
scroll to position [731, 0]
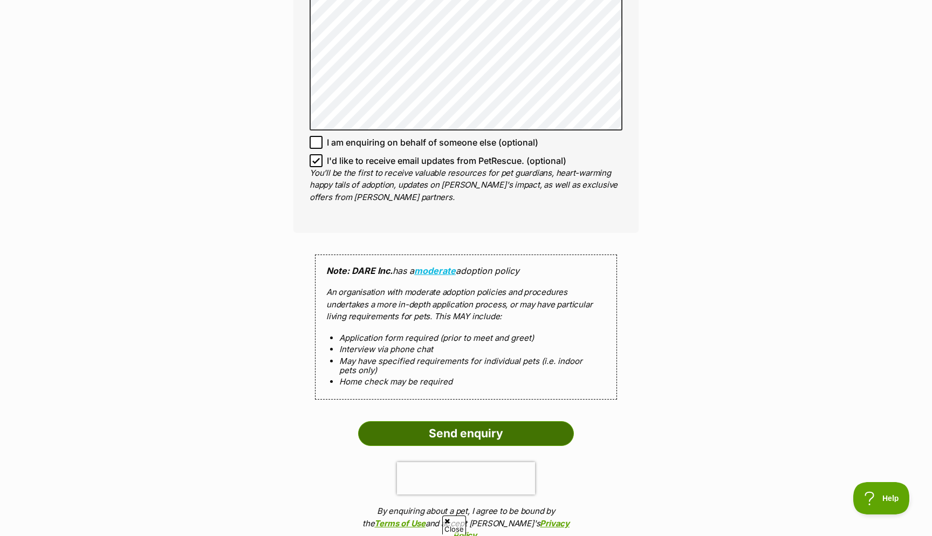
click at [419, 438] on input "Send enquiry" at bounding box center [466, 433] width 216 height 25
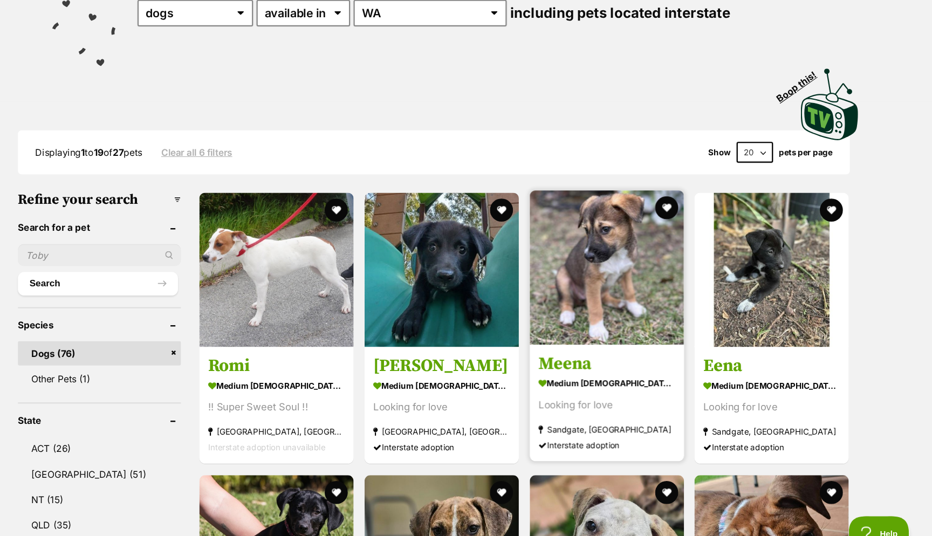
scroll to position [154, 0]
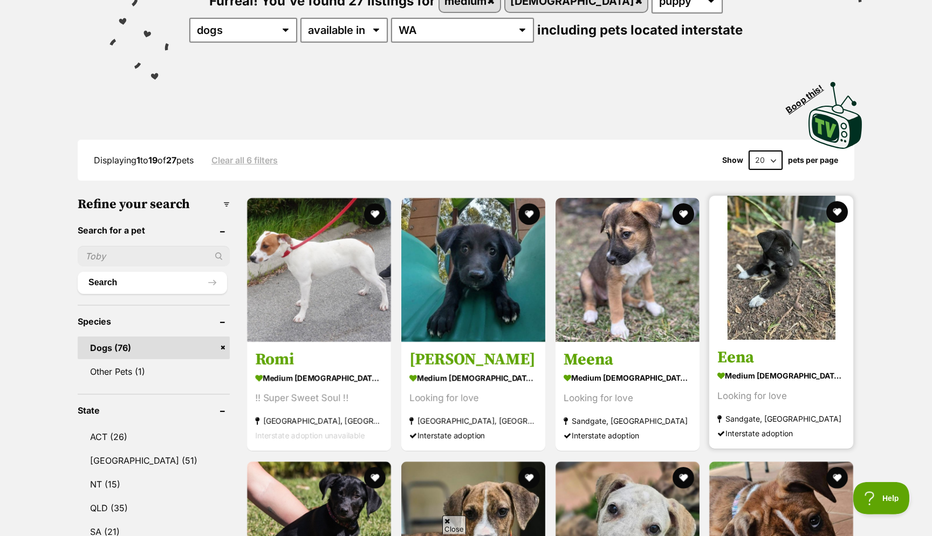
click at [761, 286] on img at bounding box center [781, 268] width 144 height 144
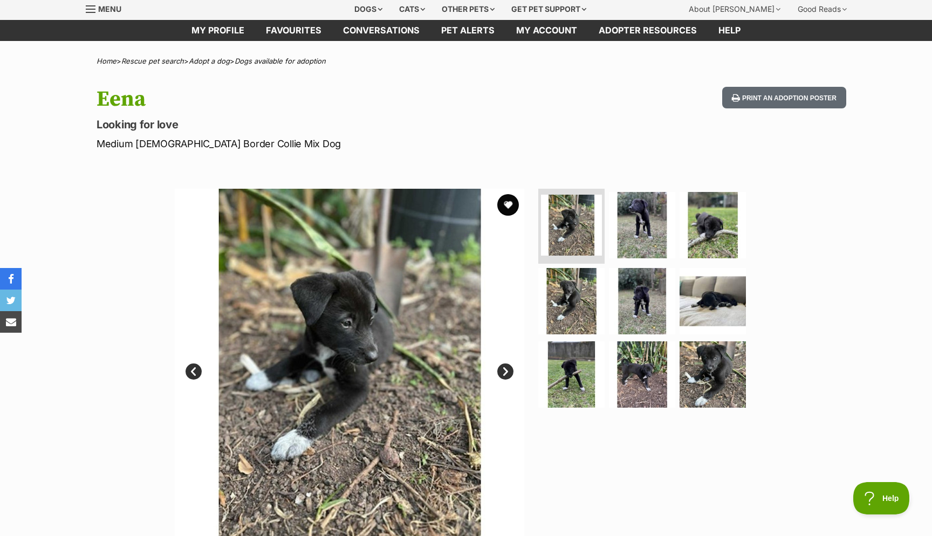
scroll to position [149, 0]
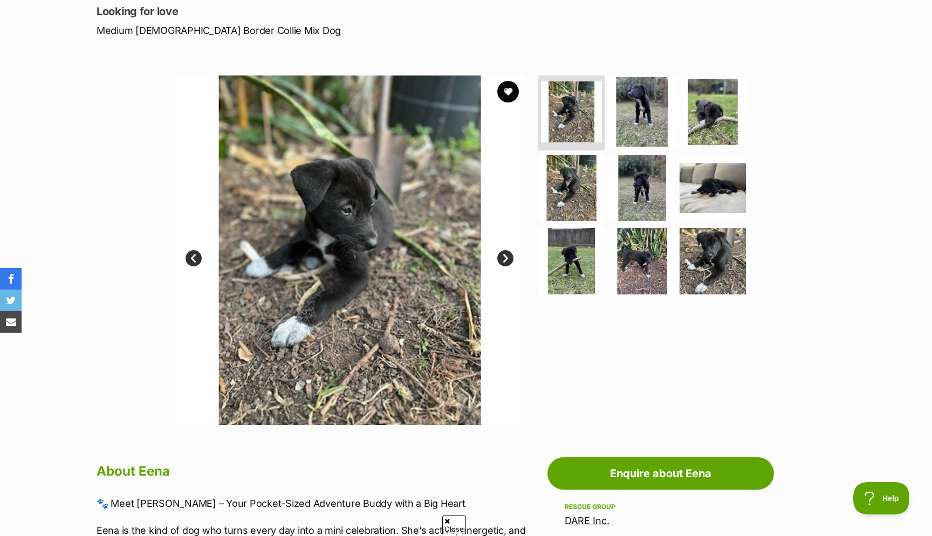
click at [629, 113] on img at bounding box center [642, 112] width 70 height 70
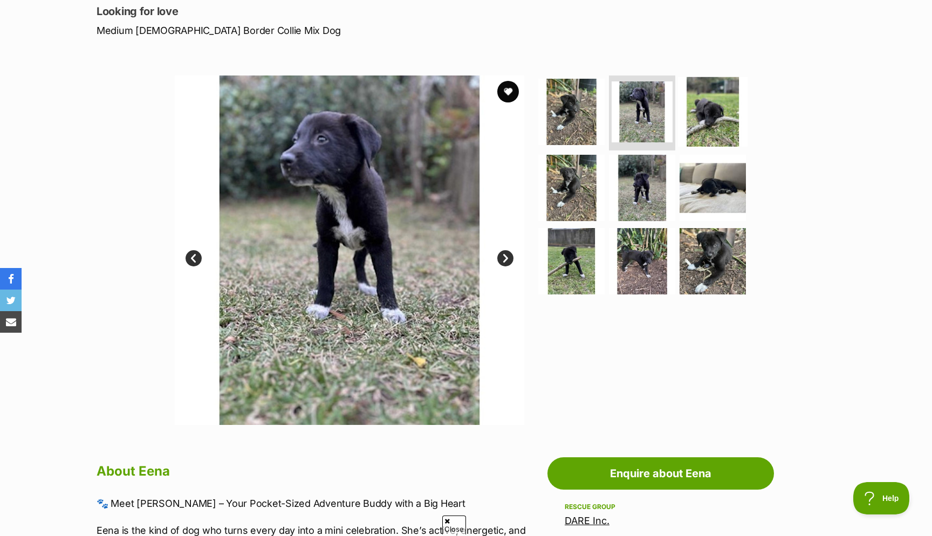
click at [715, 109] on img at bounding box center [713, 112] width 70 height 70
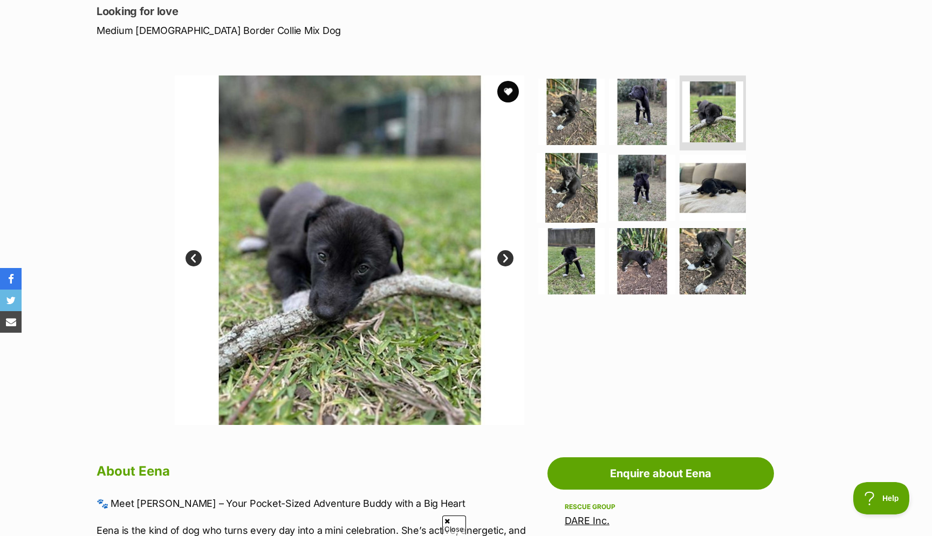
click at [589, 189] on img at bounding box center [571, 188] width 70 height 70
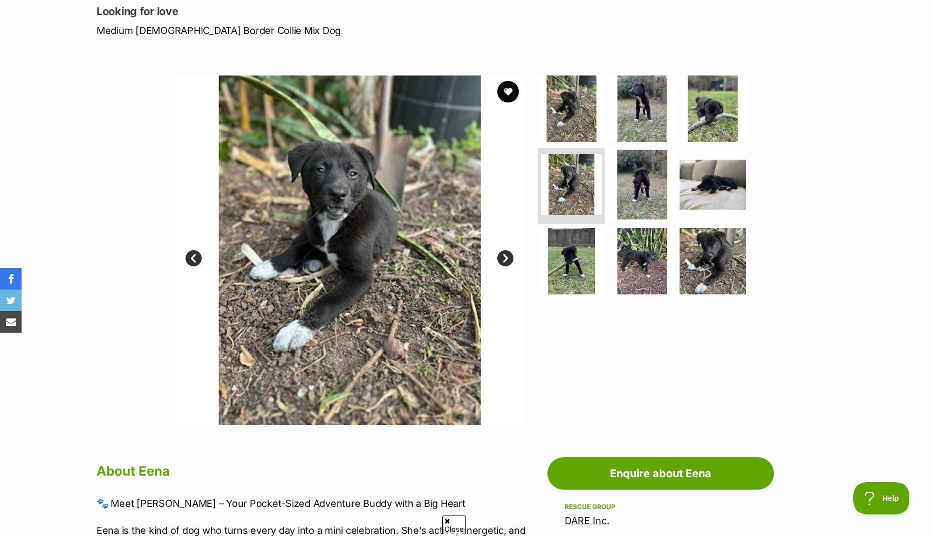
click at [643, 189] on img at bounding box center [642, 185] width 70 height 70
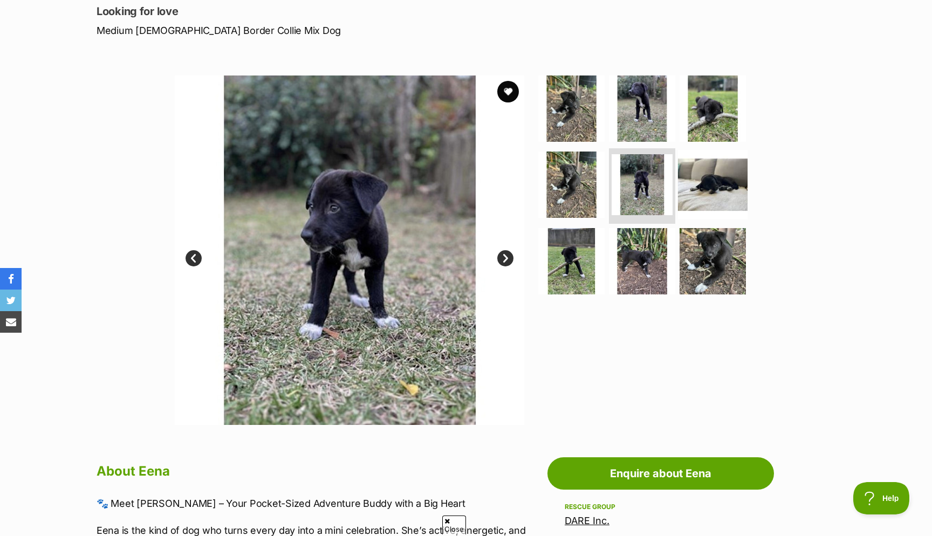
click at [704, 173] on img at bounding box center [713, 185] width 70 height 70
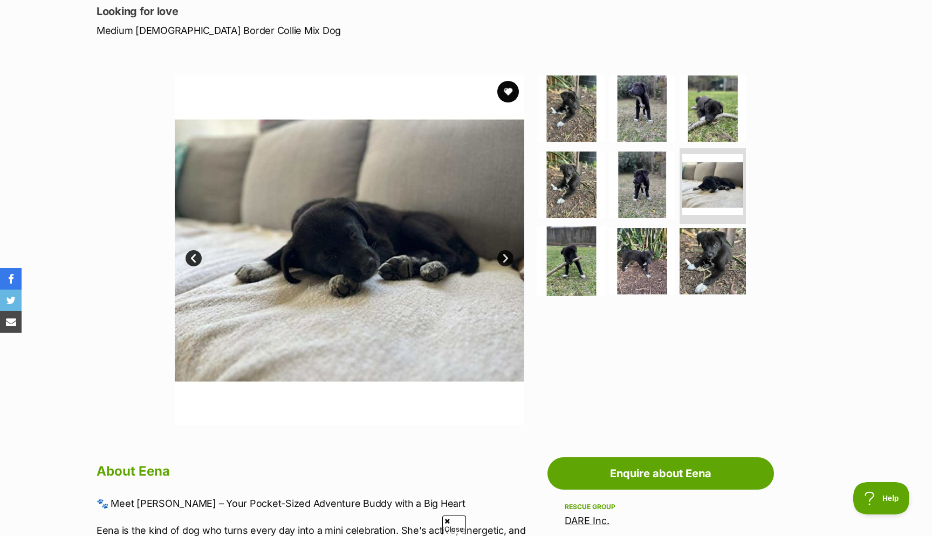
click at [581, 251] on img at bounding box center [571, 261] width 70 height 70
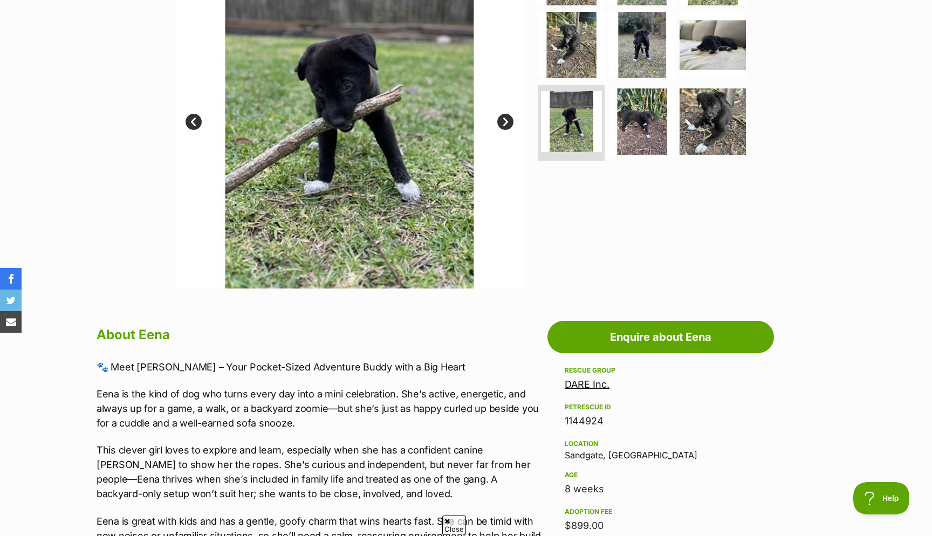
scroll to position [351, 0]
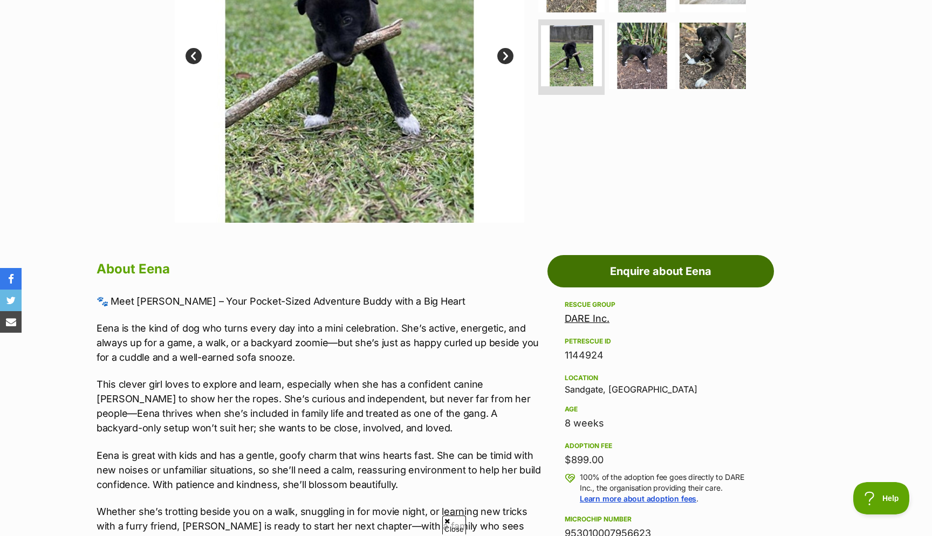
click at [623, 273] on link "Enquire about Eena" at bounding box center [660, 271] width 226 height 32
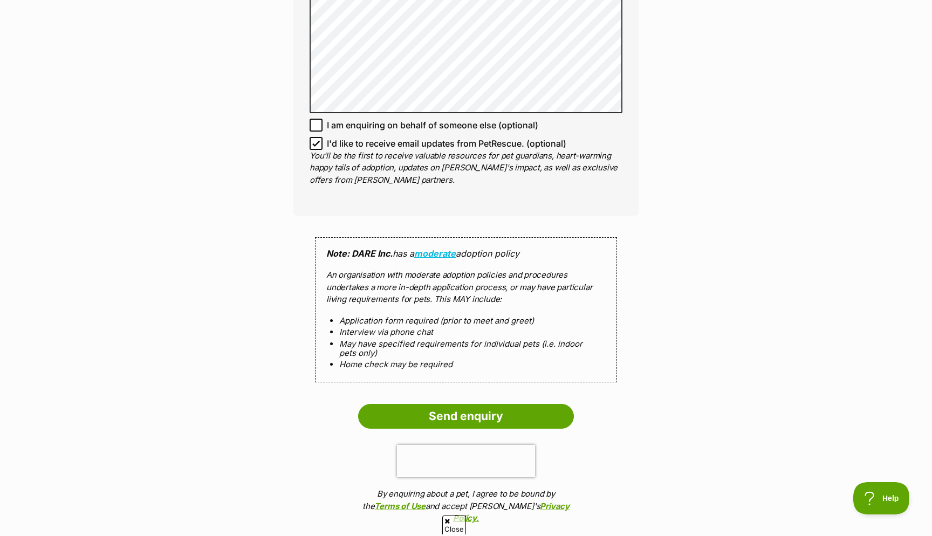
scroll to position [901, 0]
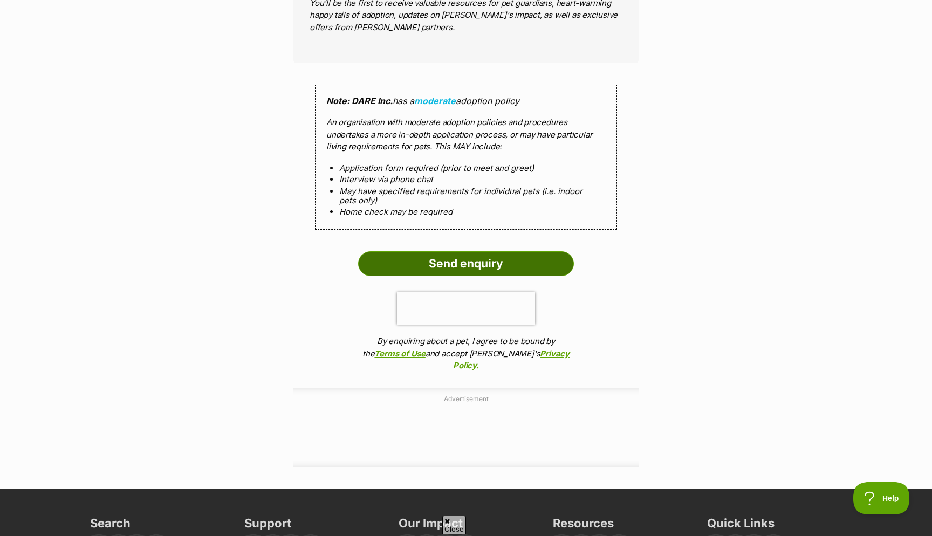
click at [444, 270] on input "Send enquiry" at bounding box center [466, 263] width 216 height 25
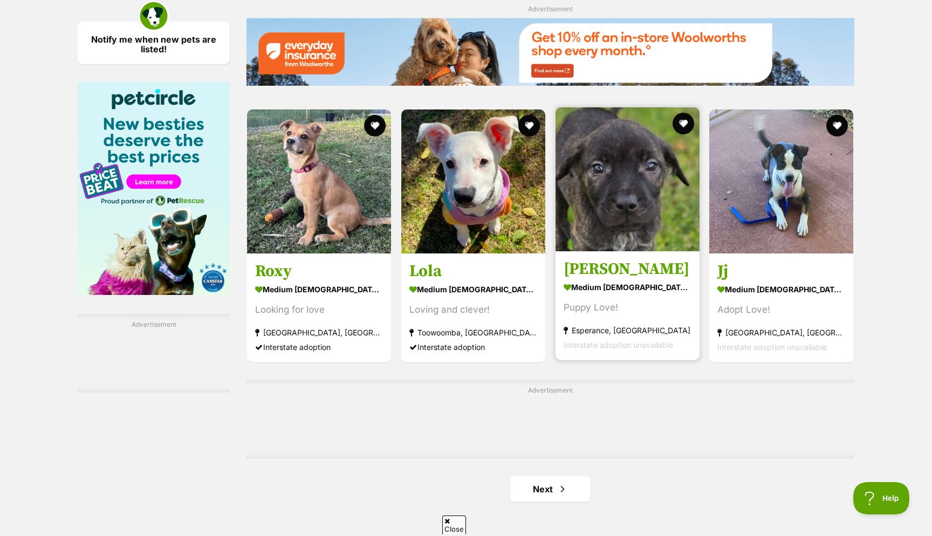
scroll to position [1531, 0]
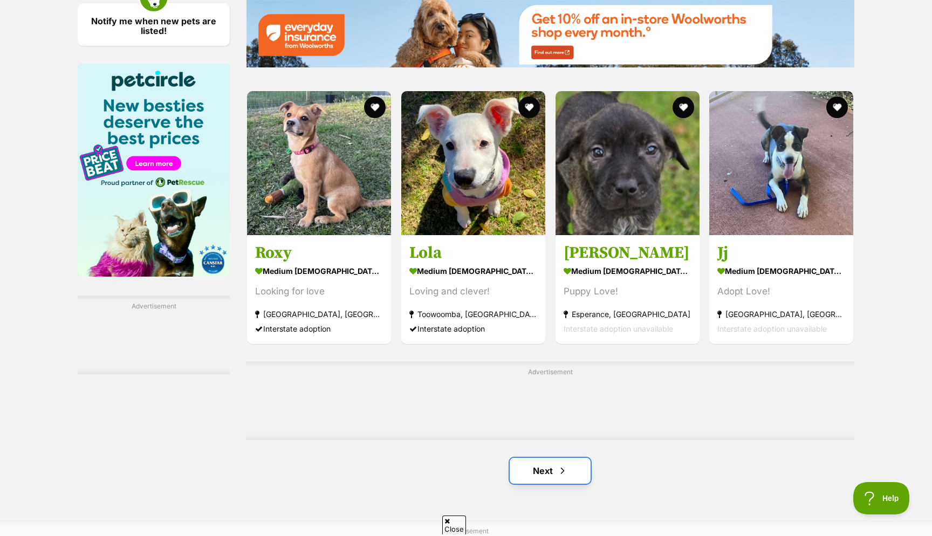
click at [538, 471] on link "Next" at bounding box center [550, 471] width 81 height 26
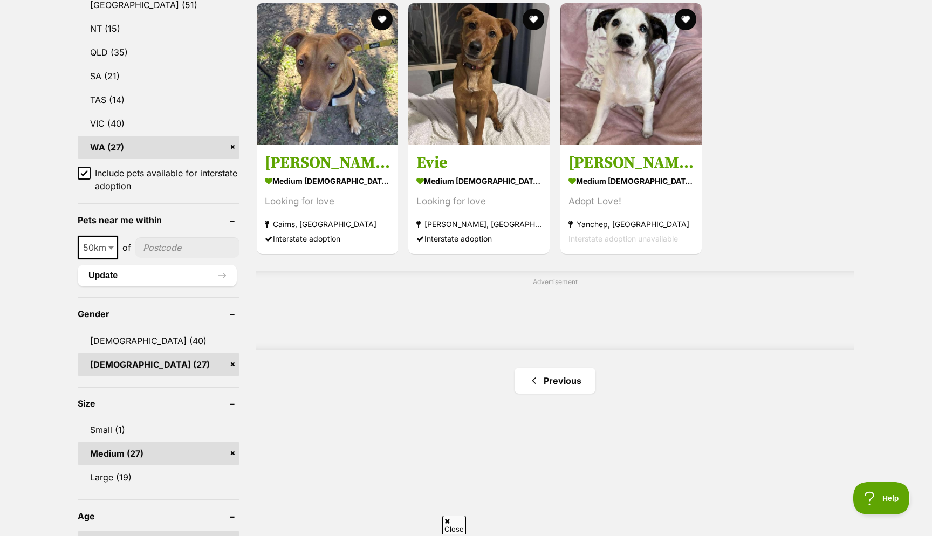
scroll to position [622, 0]
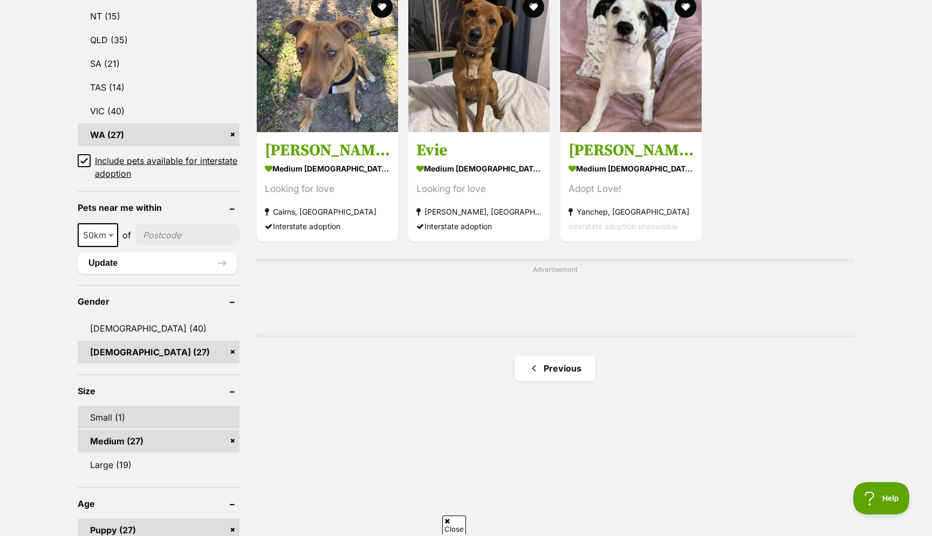
click at [111, 420] on link "Small (1)" at bounding box center [159, 417] width 162 height 23
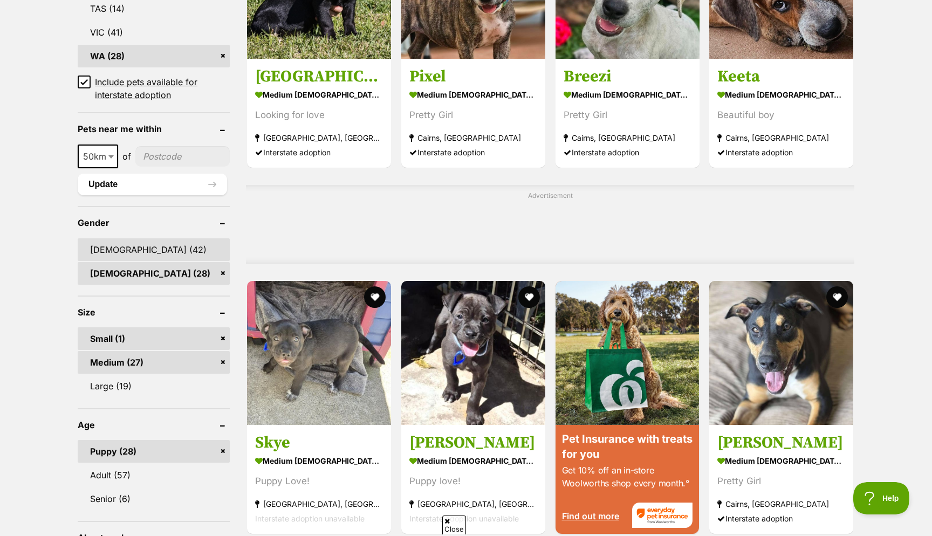
scroll to position [712, 0]
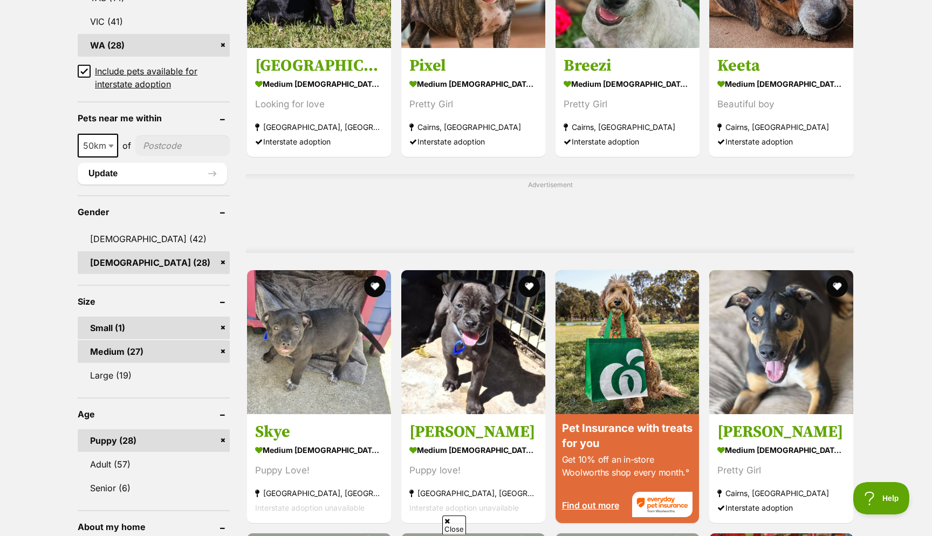
click at [116, 350] on link "Medium (27)" at bounding box center [154, 351] width 152 height 23
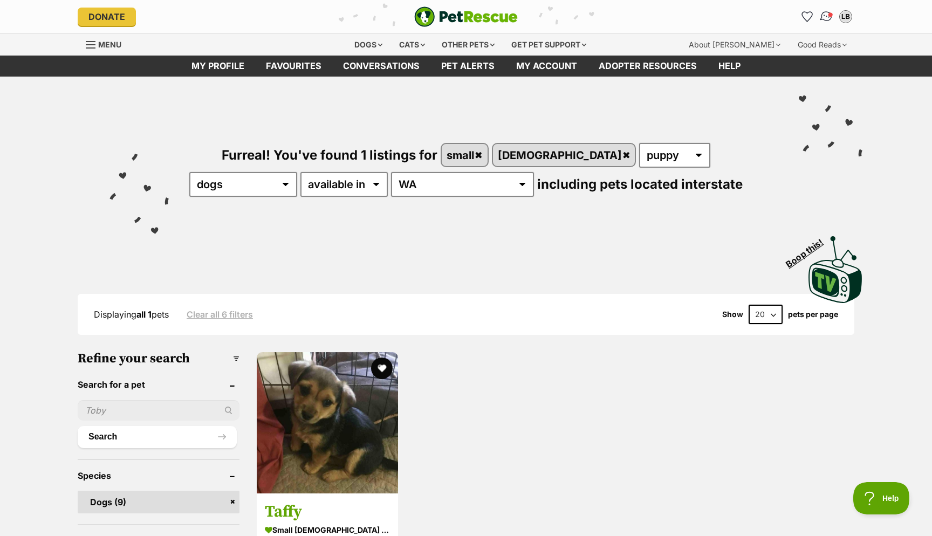
click at [832, 19] on link "Conversations" at bounding box center [826, 16] width 22 height 22
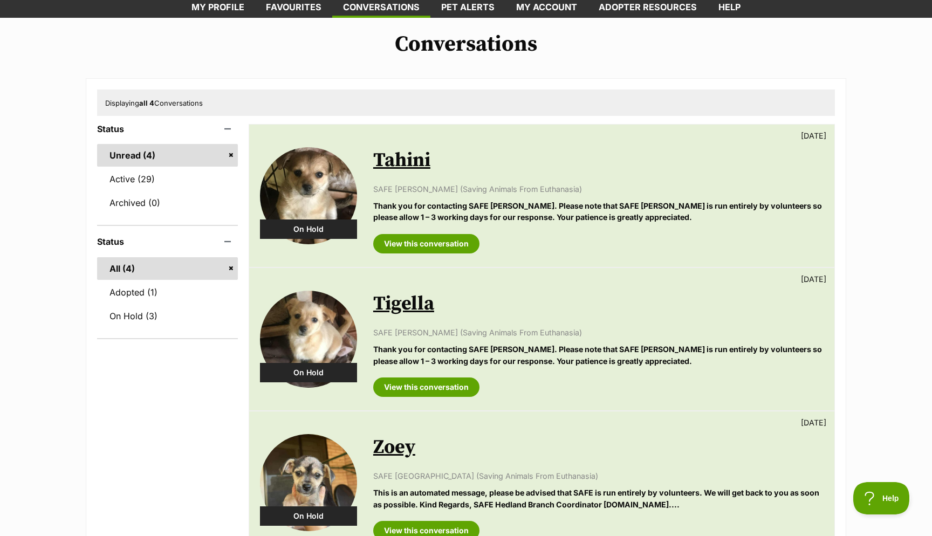
scroll to position [101, 0]
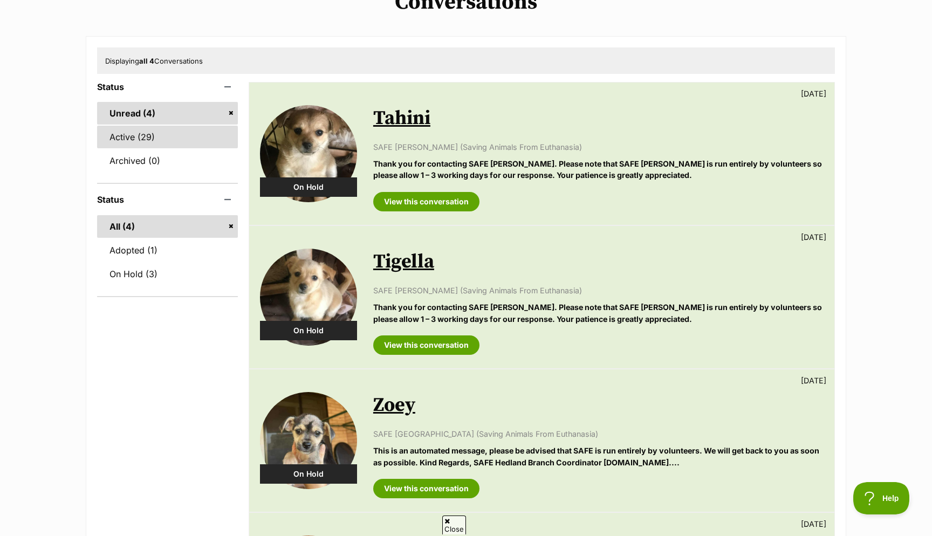
click at [160, 134] on link "Active (29)" at bounding box center [167, 137] width 141 height 23
